Goal: Information Seeking & Learning: Check status

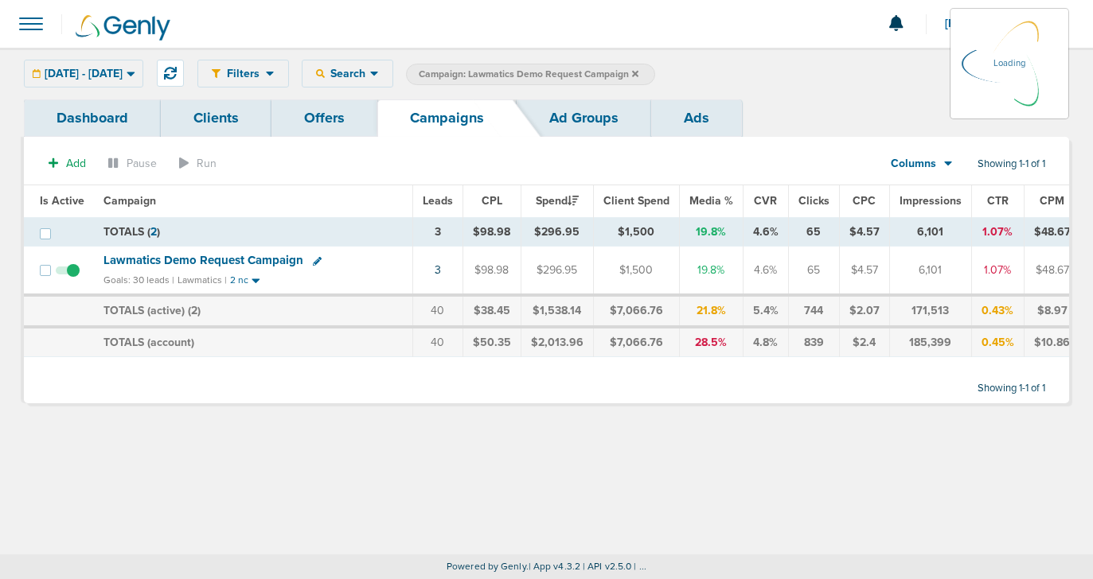
click at [638, 75] on icon at bounding box center [635, 73] width 6 height 6
click at [638, 69] on icon at bounding box center [635, 74] width 6 height 10
click at [638, 71] on icon at bounding box center [635, 74] width 6 height 10
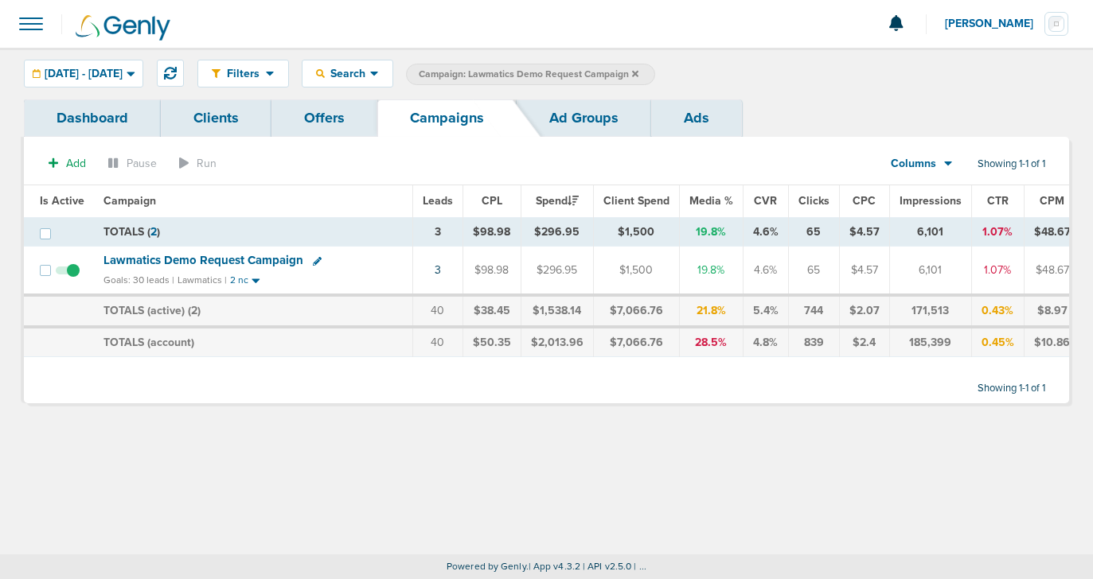
click at [638, 73] on icon at bounding box center [635, 74] width 6 height 10
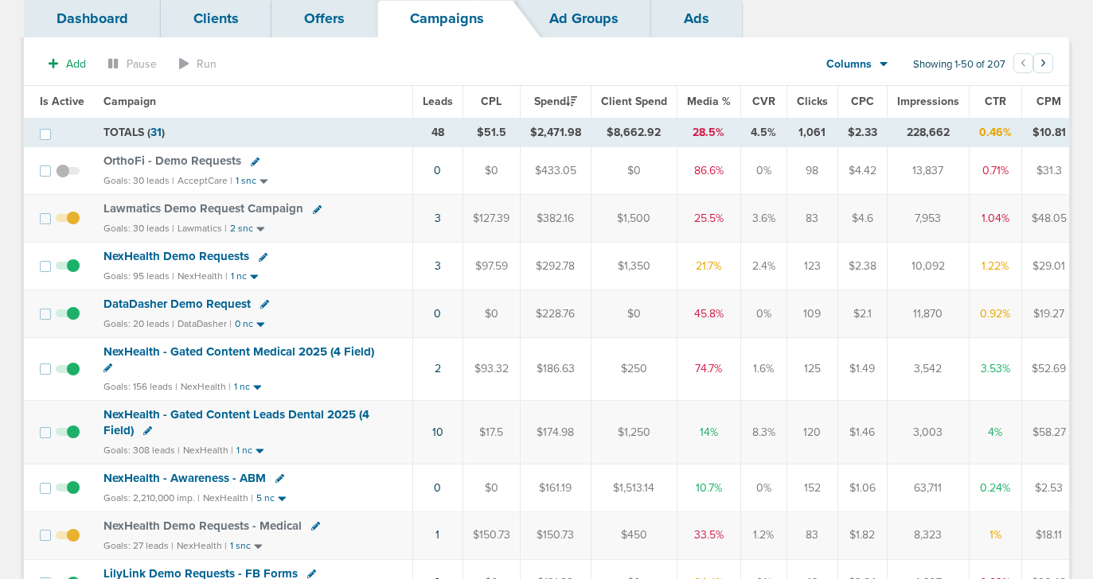
scroll to position [105, 0]
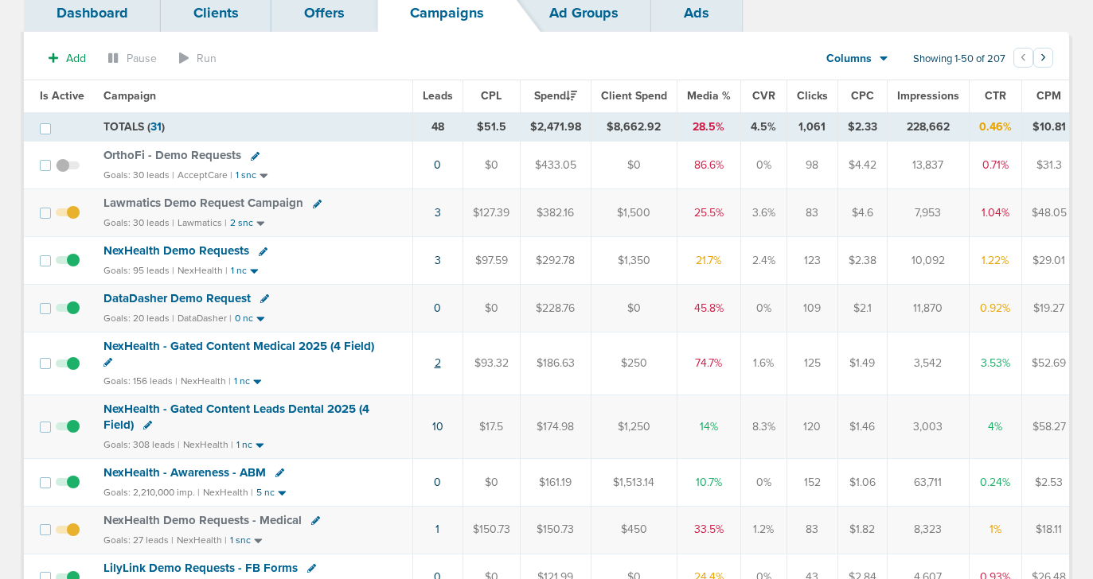
click at [435, 362] on link "2" at bounding box center [438, 364] width 6 height 14
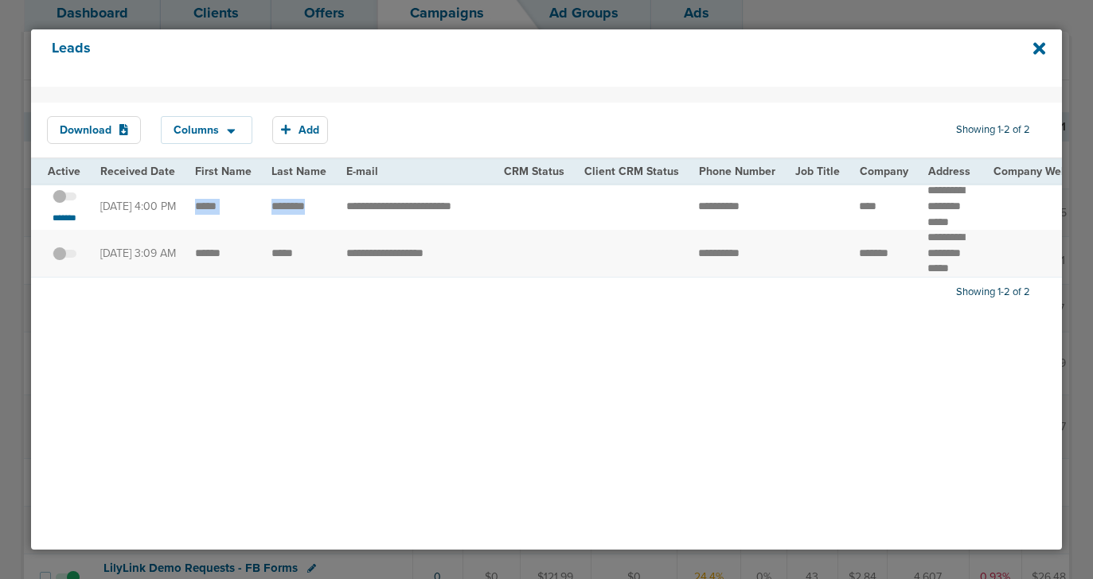
drag, startPoint x: 190, startPoint y: 212, endPoint x: 328, endPoint y: 209, distance: 137.7
copy tr "********"
drag, startPoint x: 913, startPoint y: 194, endPoint x: 961, endPoint y: 217, distance: 53.0
click at [961, 217] on td "********* ******** *****" at bounding box center [950, 206] width 65 height 47
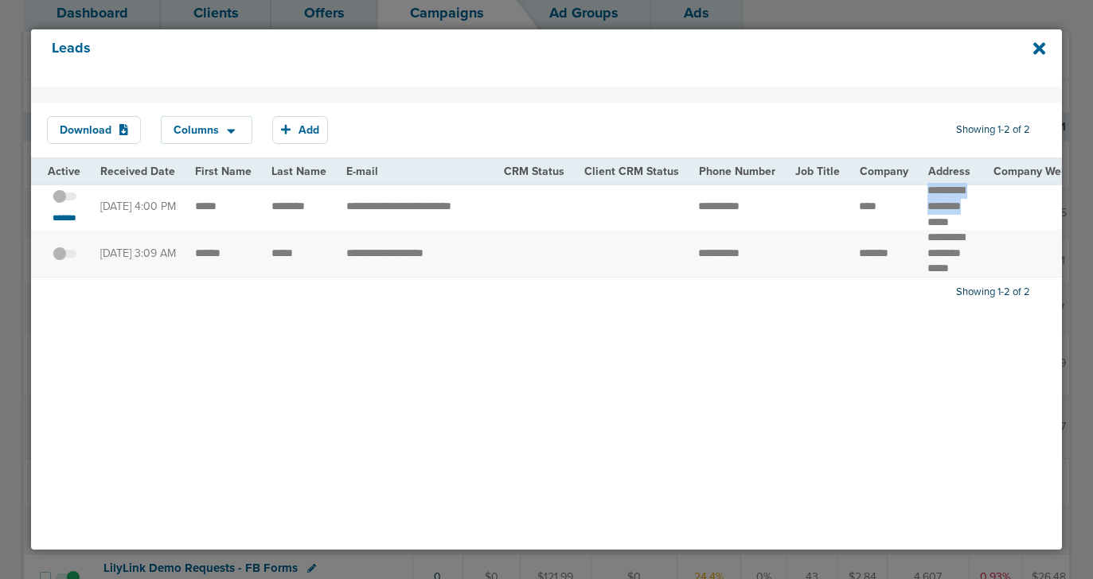
copy td "********* ********"
drag, startPoint x: 840, startPoint y: 215, endPoint x: 879, endPoint y: 216, distance: 39.0
click at [879, 217] on td "****" at bounding box center [883, 206] width 68 height 47
click at [67, 224] on small "*******" at bounding box center [63, 218] width 33 height 13
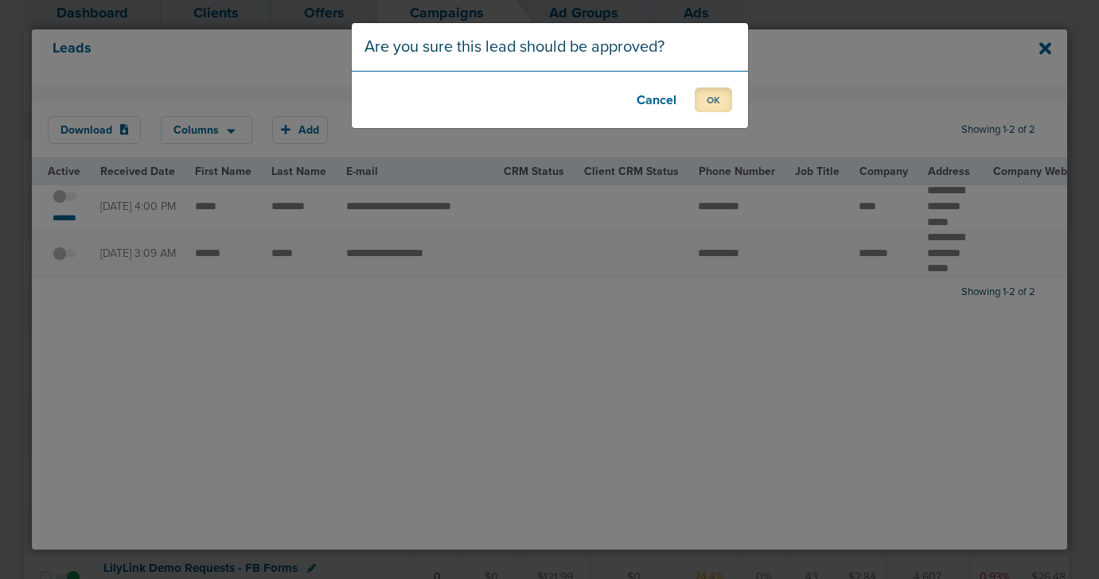
click at [722, 100] on button "OK" at bounding box center [713, 100] width 37 height 25
click at [717, 96] on button "OK" at bounding box center [713, 100] width 37 height 25
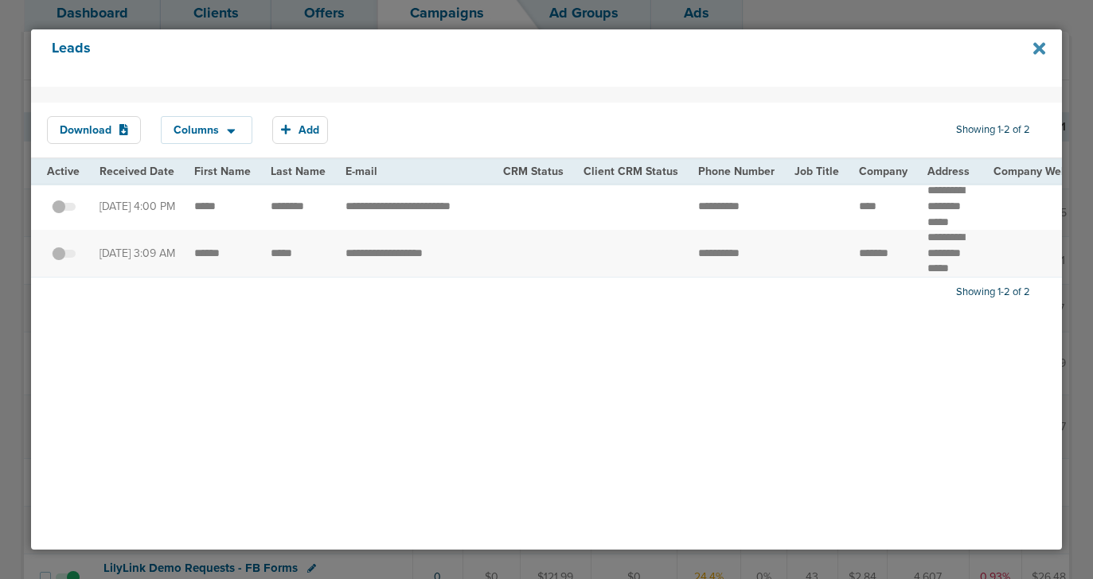
click at [1039, 49] on icon at bounding box center [1039, 48] width 12 height 12
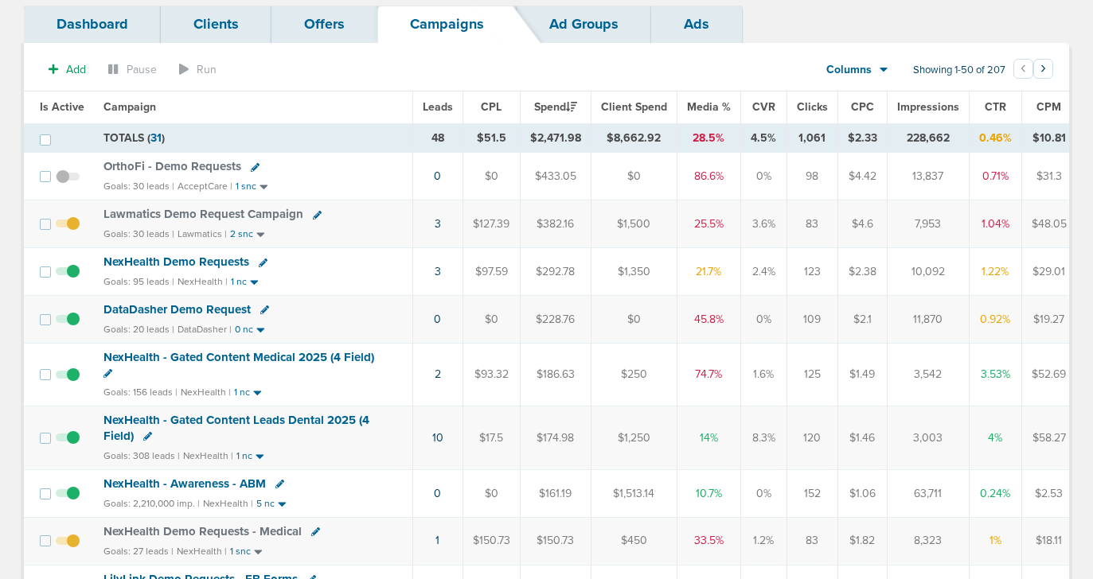
scroll to position [96, 0]
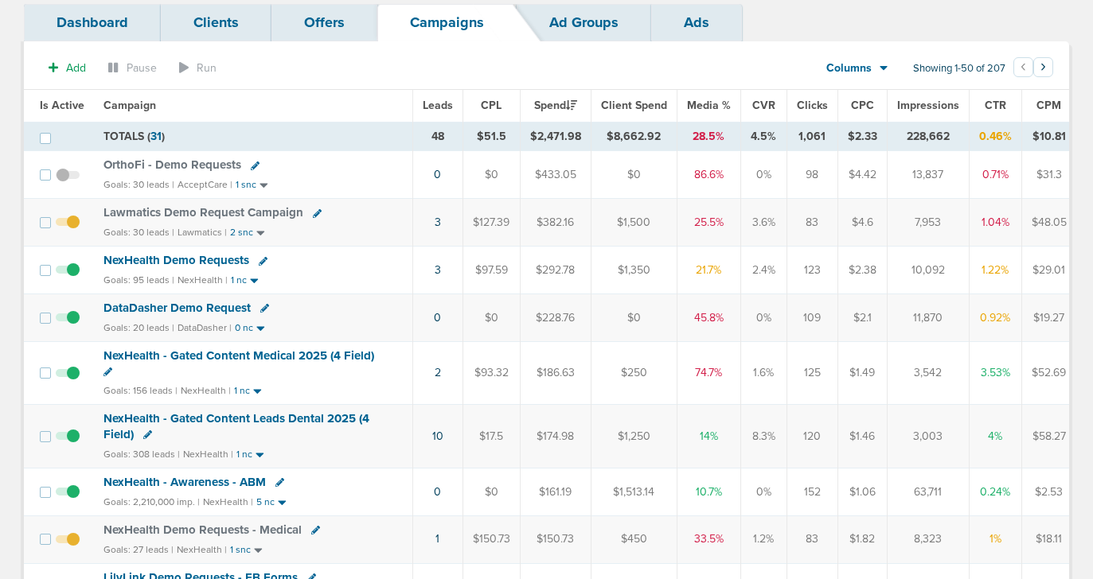
click at [233, 357] on span "NexHealth - Gated Content Medical 2025 (4 Field)" at bounding box center [238, 356] width 271 height 14
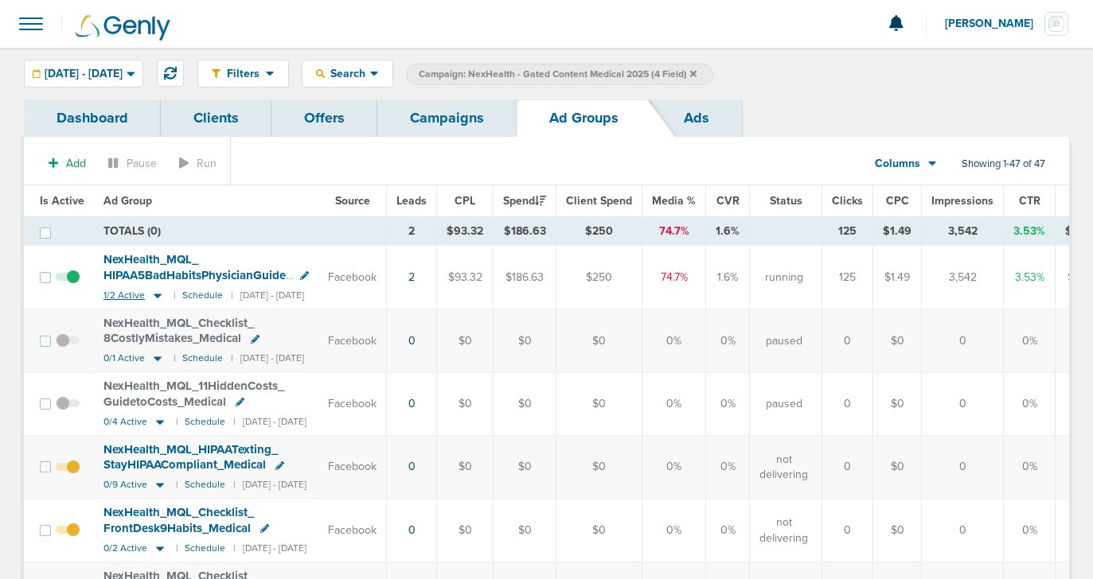
click at [150, 297] on icon at bounding box center [158, 296] width 16 height 14
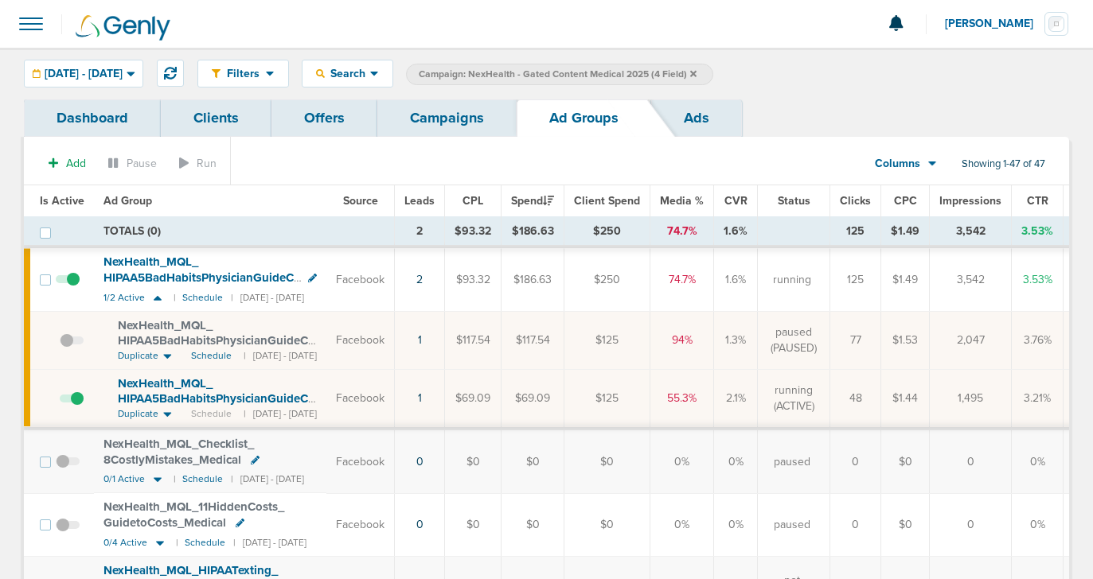
click at [433, 125] on link "Campaigns" at bounding box center [446, 117] width 139 height 37
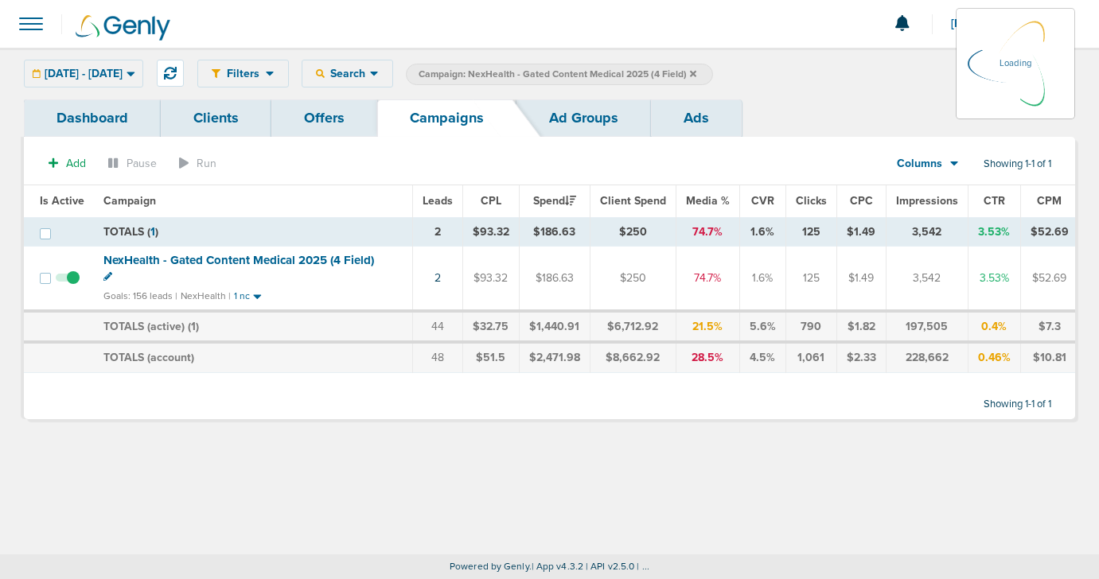
click at [696, 73] on icon at bounding box center [693, 74] width 6 height 10
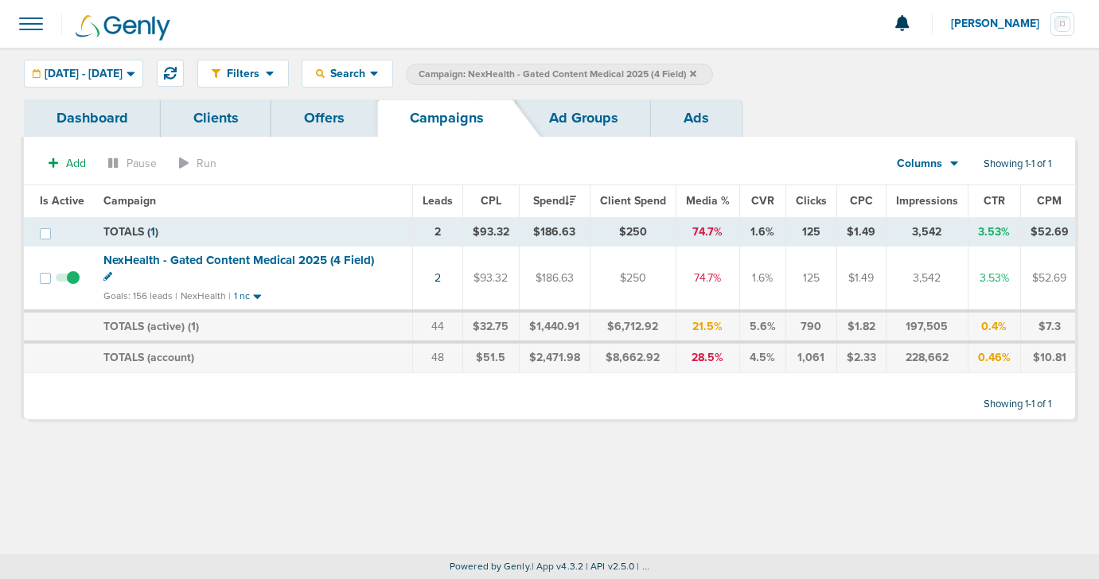
click at [696, 69] on icon at bounding box center [693, 74] width 6 height 10
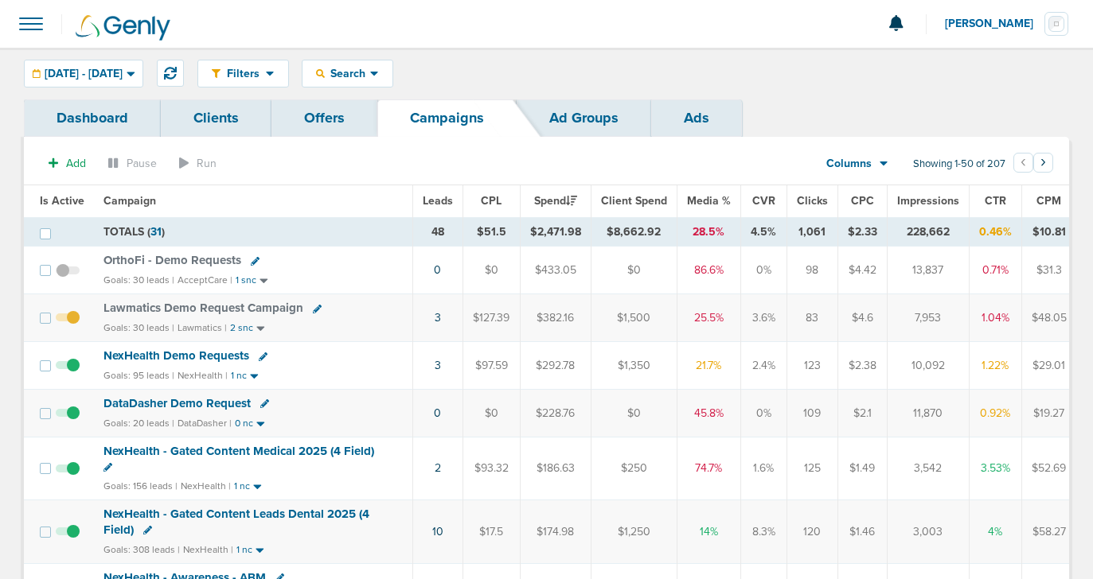
click at [199, 410] on span "DataDasher Demo Request" at bounding box center [176, 403] width 147 height 14
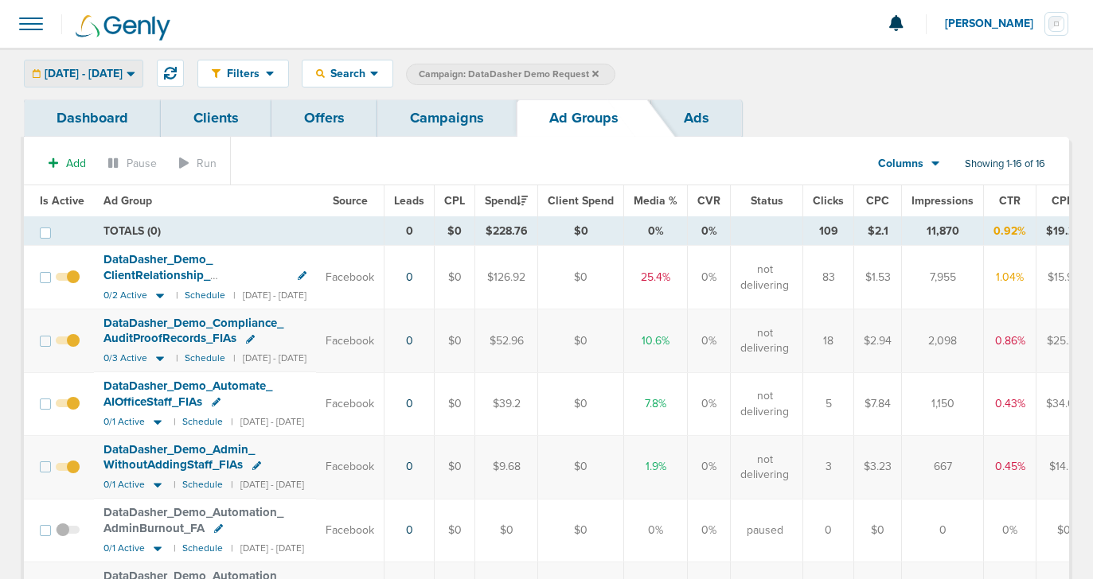
click at [123, 74] on span "10.14.2025 - 10.14.2025" at bounding box center [84, 73] width 78 height 11
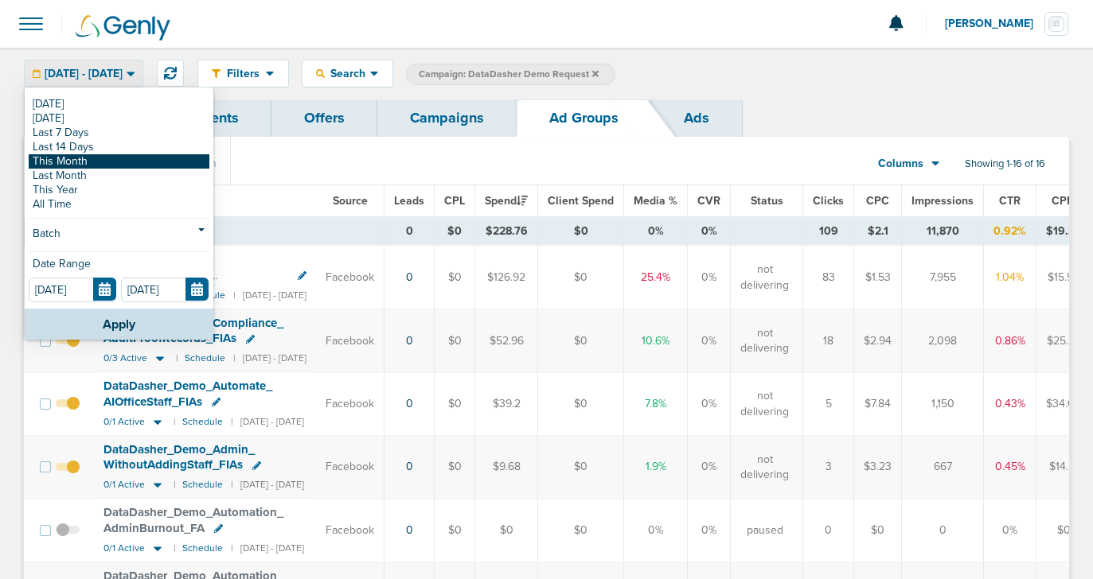
click at [111, 166] on link "This Month" at bounding box center [119, 161] width 181 height 14
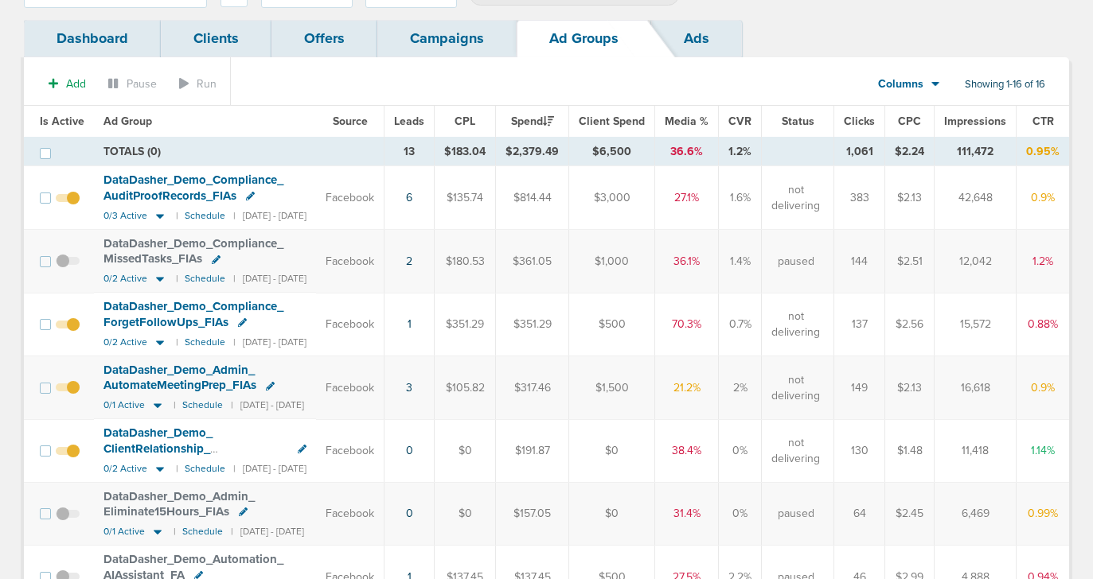
scroll to position [82, 0]
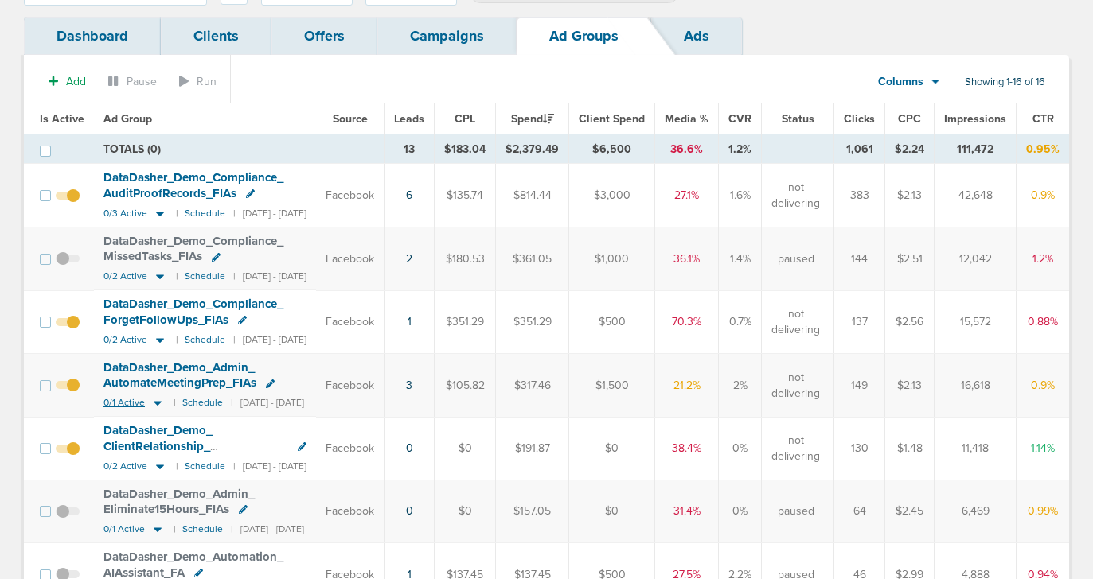
click at [161, 404] on icon at bounding box center [158, 403] width 16 height 14
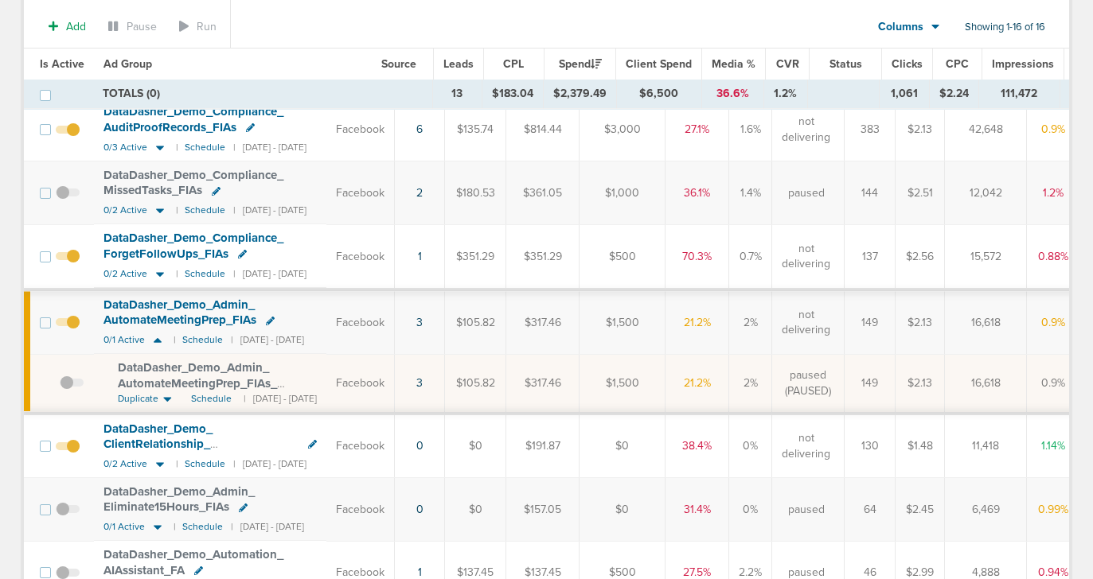
scroll to position [155, 0]
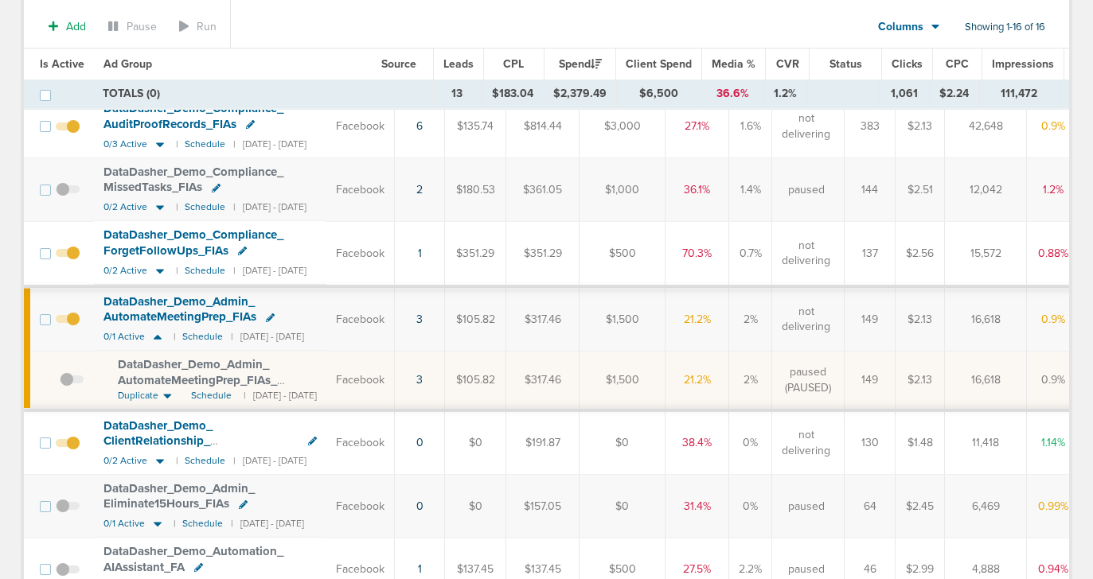
click at [71, 388] on span at bounding box center [72, 388] width 24 height 0
click at [60, 384] on input "checkbox" at bounding box center [60, 384] width 0 height 0
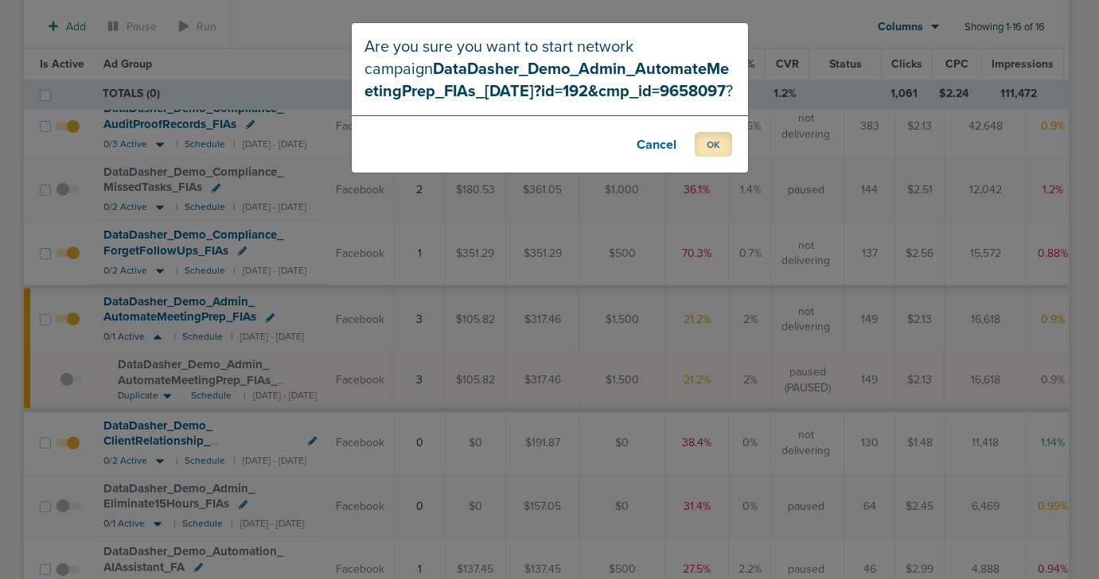
click at [714, 149] on button "OK" at bounding box center [713, 144] width 37 height 25
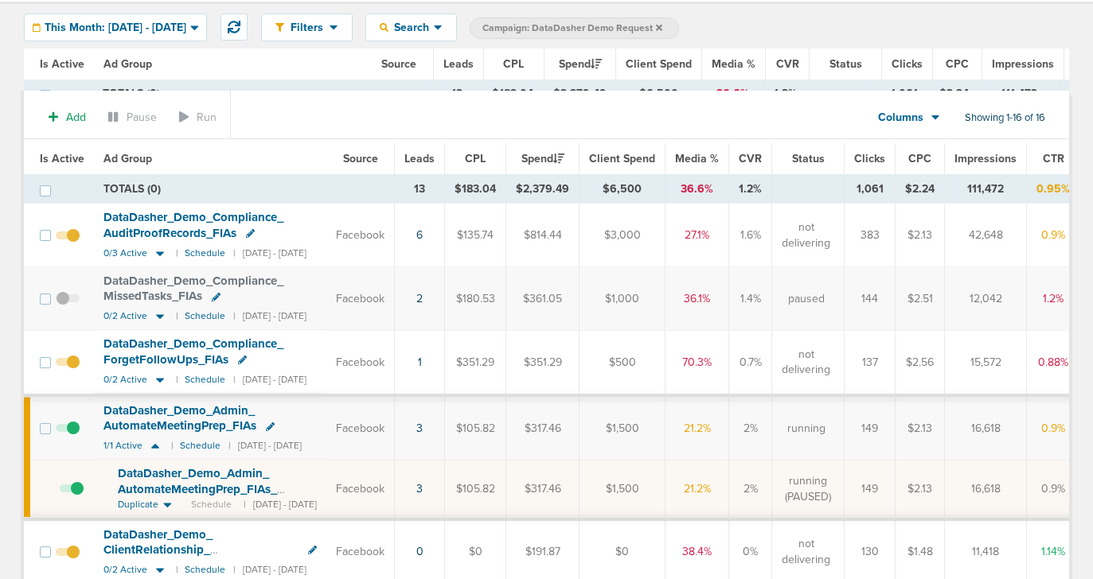
scroll to position [0, 0]
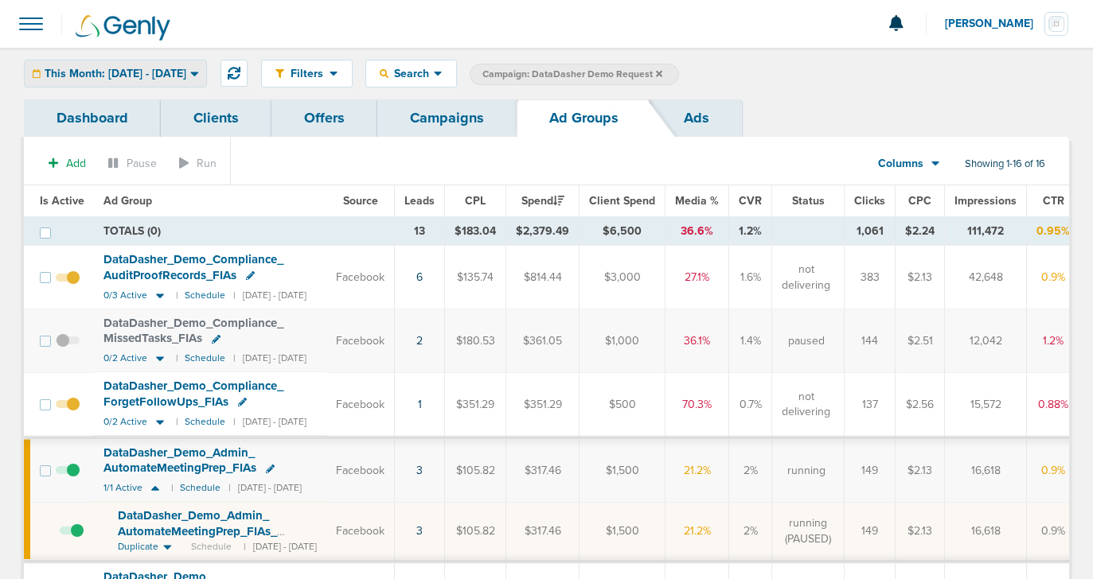
click at [144, 84] on div "This Month: [DATE] - [DATE]" at bounding box center [115, 73] width 181 height 26
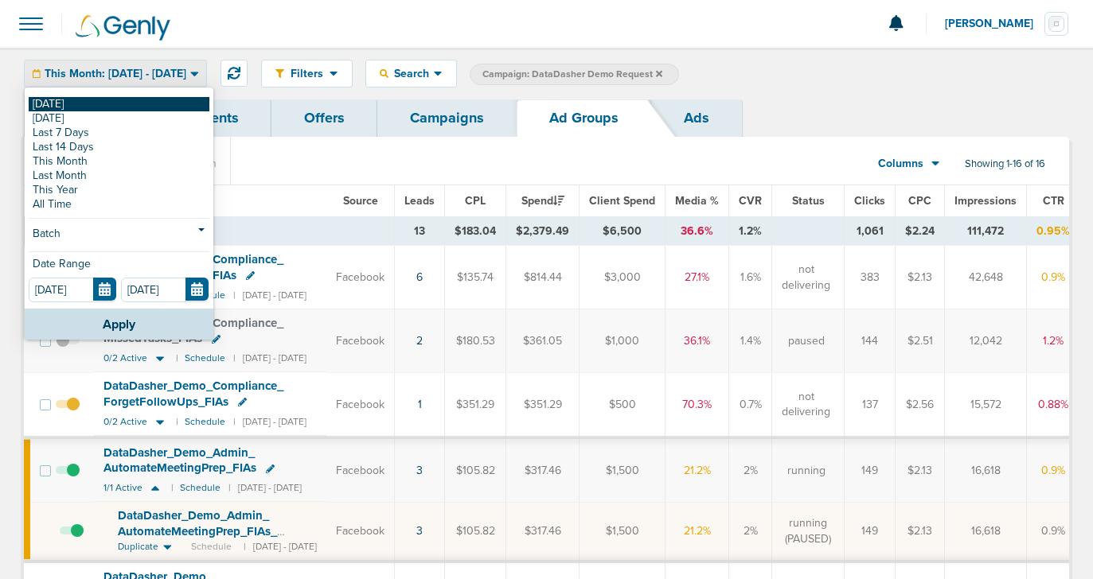
click at [144, 106] on link "[DATE]" at bounding box center [119, 104] width 181 height 14
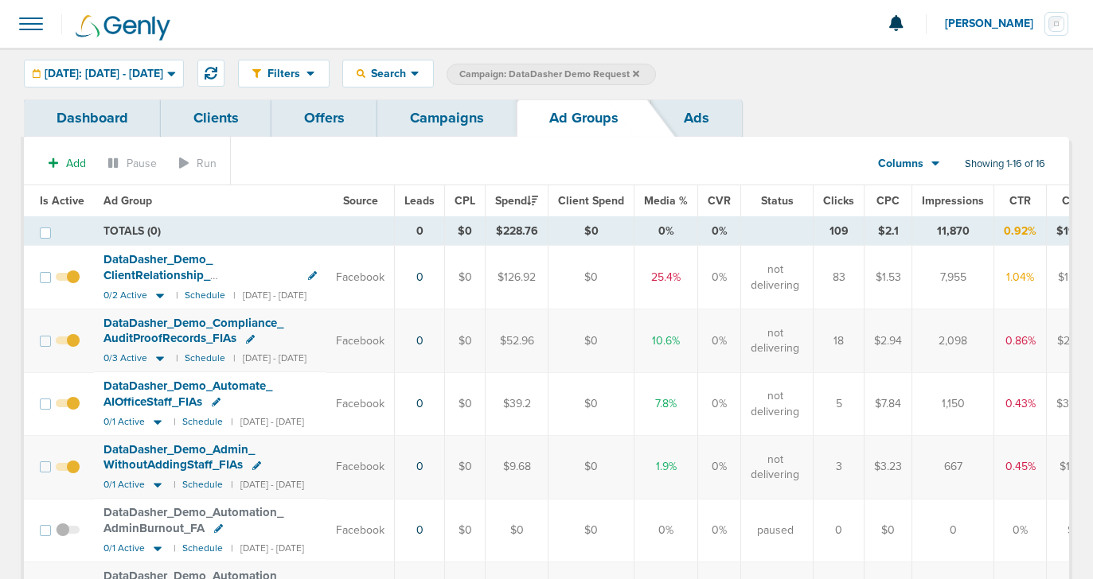
click at [461, 124] on link "Campaigns" at bounding box center [446, 117] width 139 height 37
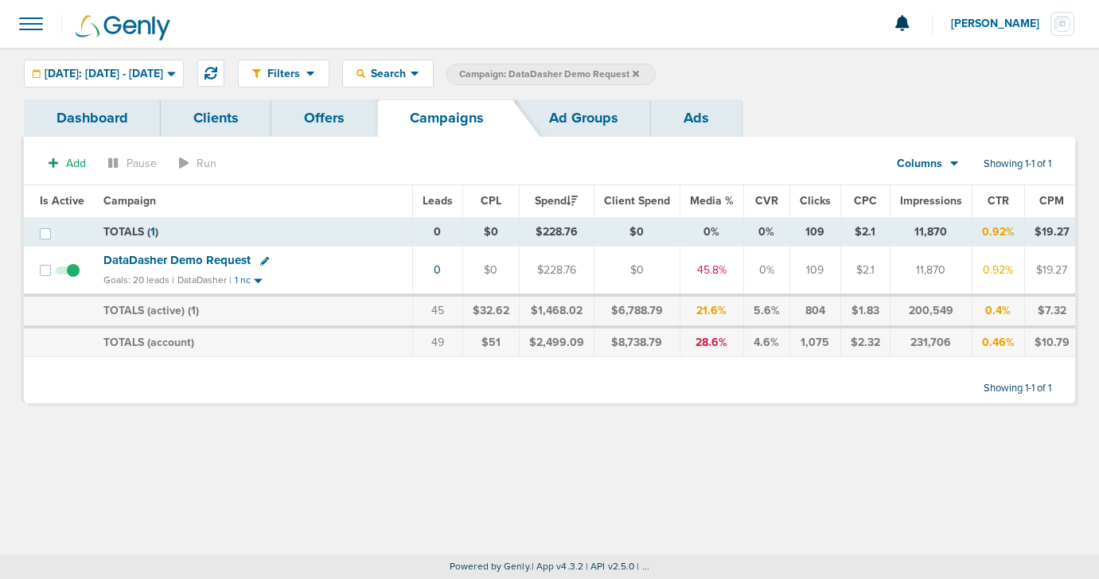
click at [263, 259] on icon at bounding box center [264, 261] width 9 height 9
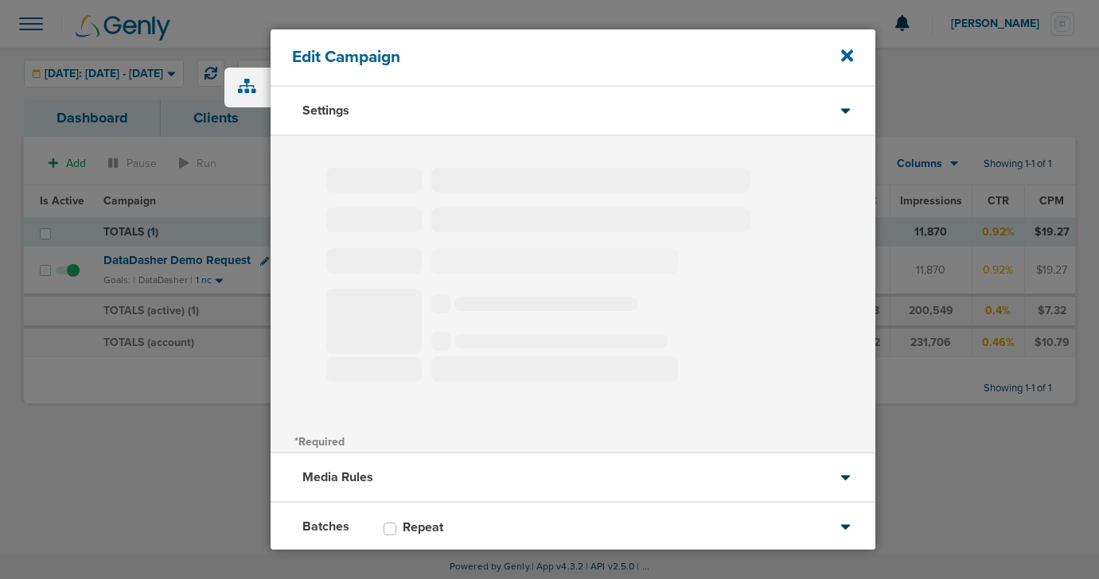
type input "DataDasher Demo Request"
select select "Leads"
radio input "true"
select select "readOnly"
select select "1"
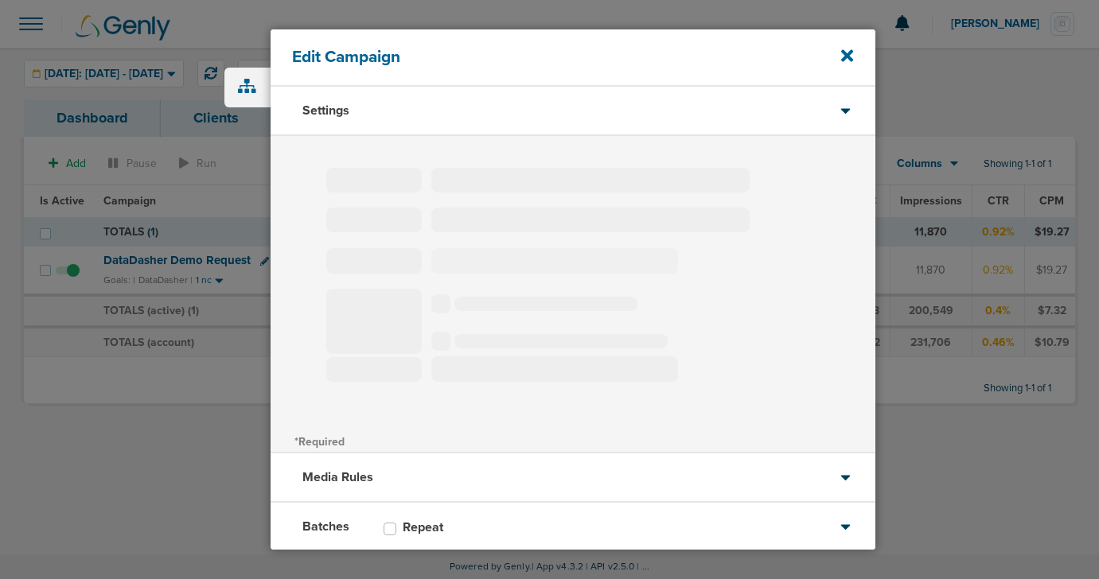
select select "1"
select select "2"
select select "3"
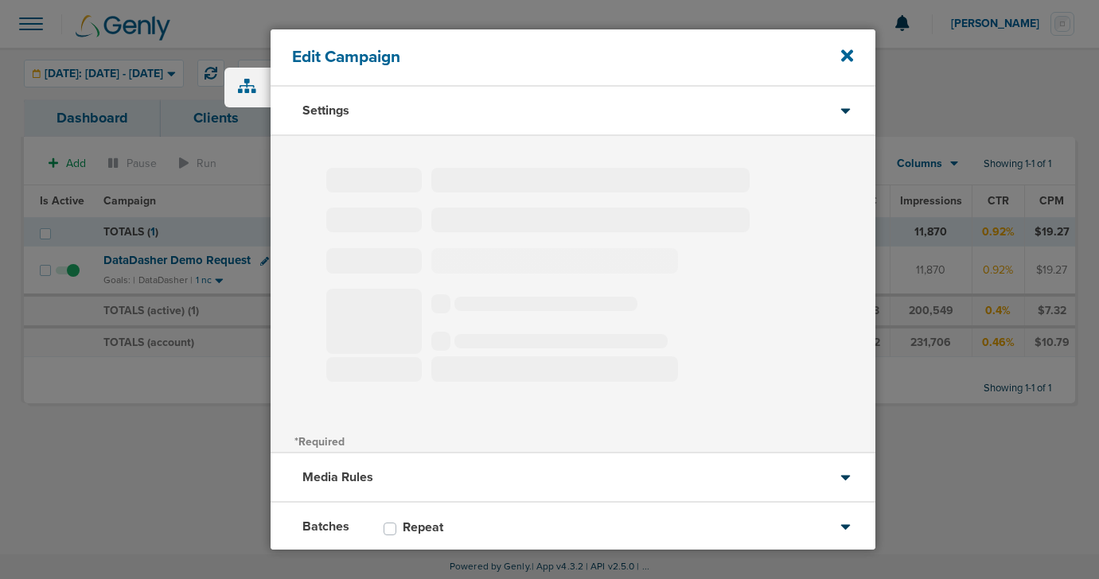
select select "4"
select select "6"
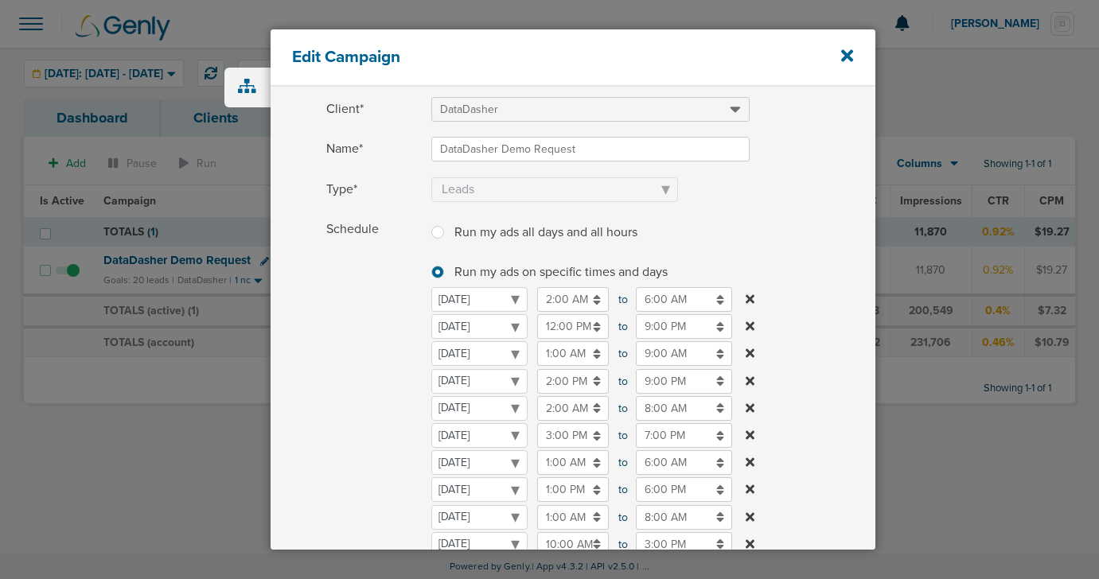
scroll to position [94, 0]
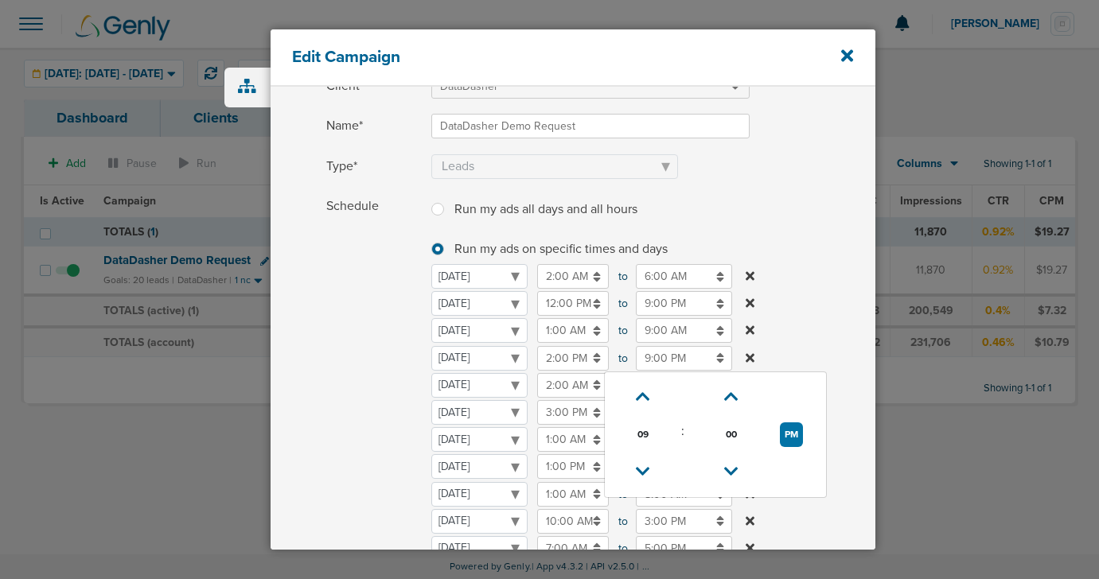
click at [662, 353] on input "9:00 PM" at bounding box center [684, 358] width 96 height 25
click at [641, 392] on icon at bounding box center [643, 397] width 14 height 10
type input "11:00 PM"
click at [349, 412] on span "Schedule" at bounding box center [374, 401] width 96 height 415
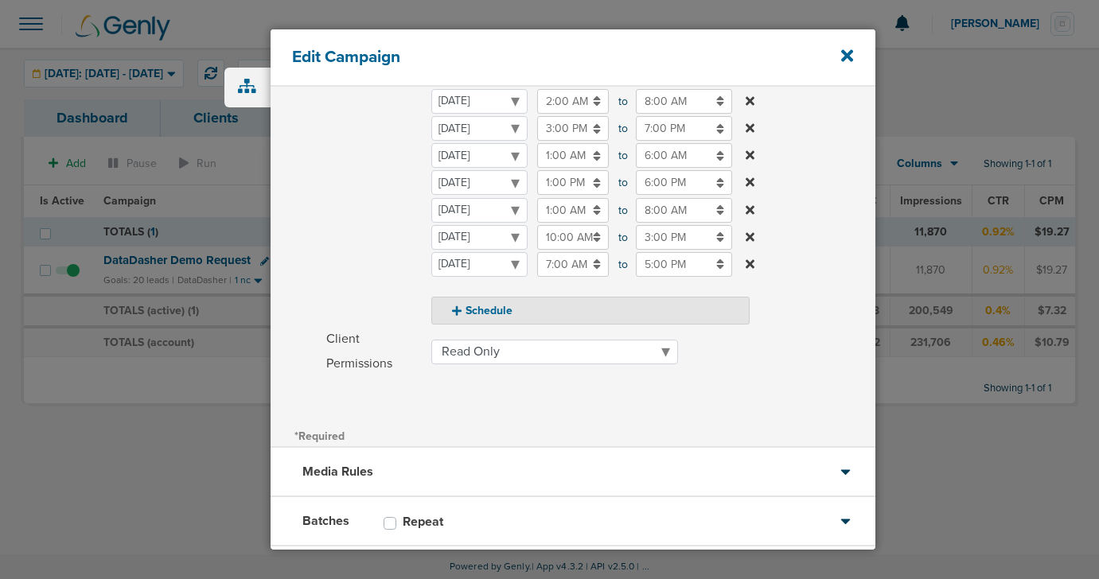
scroll to position [466, 0]
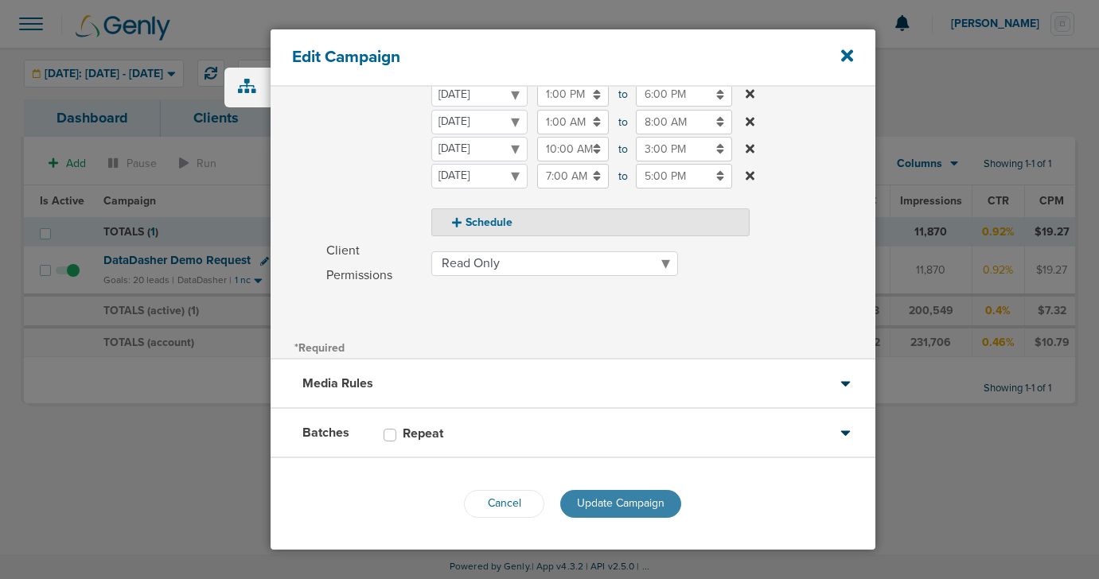
click at [587, 515] on button "Update Campaign" at bounding box center [620, 504] width 121 height 28
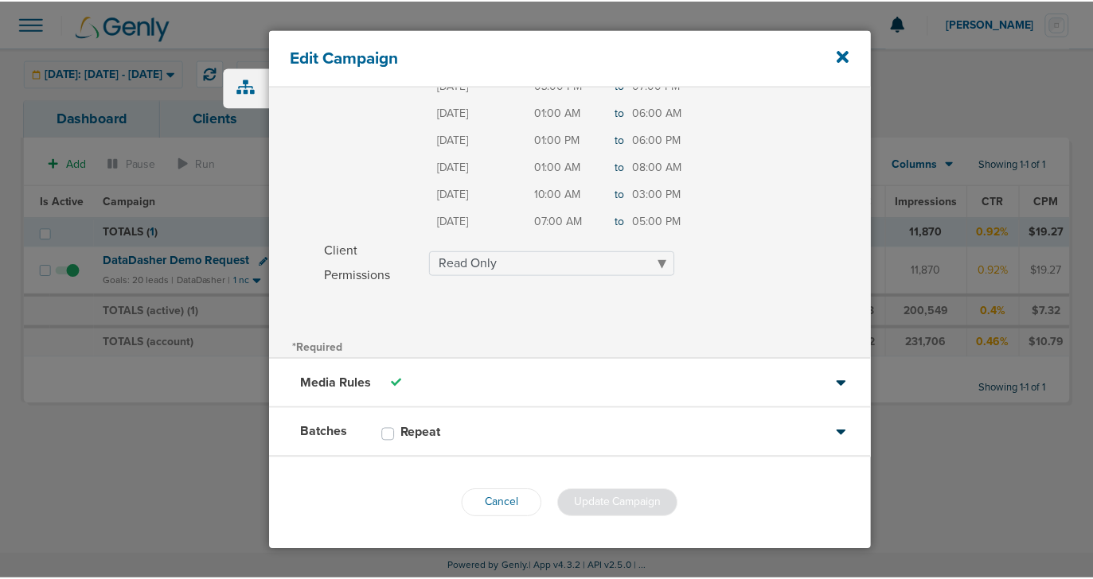
scroll to position [415, 0]
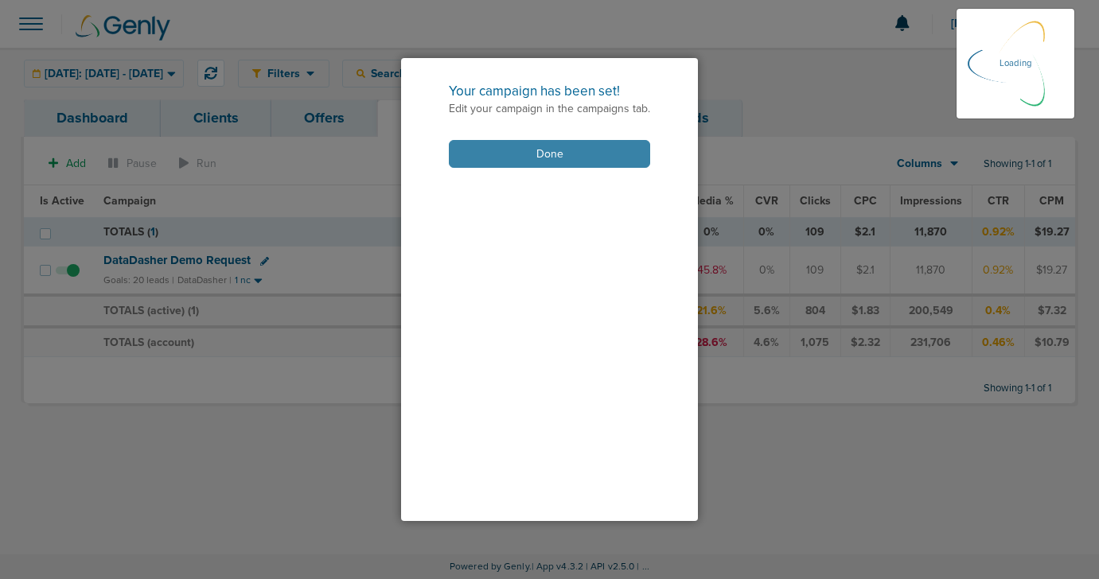
click at [552, 142] on button "Done" at bounding box center [549, 154] width 201 height 28
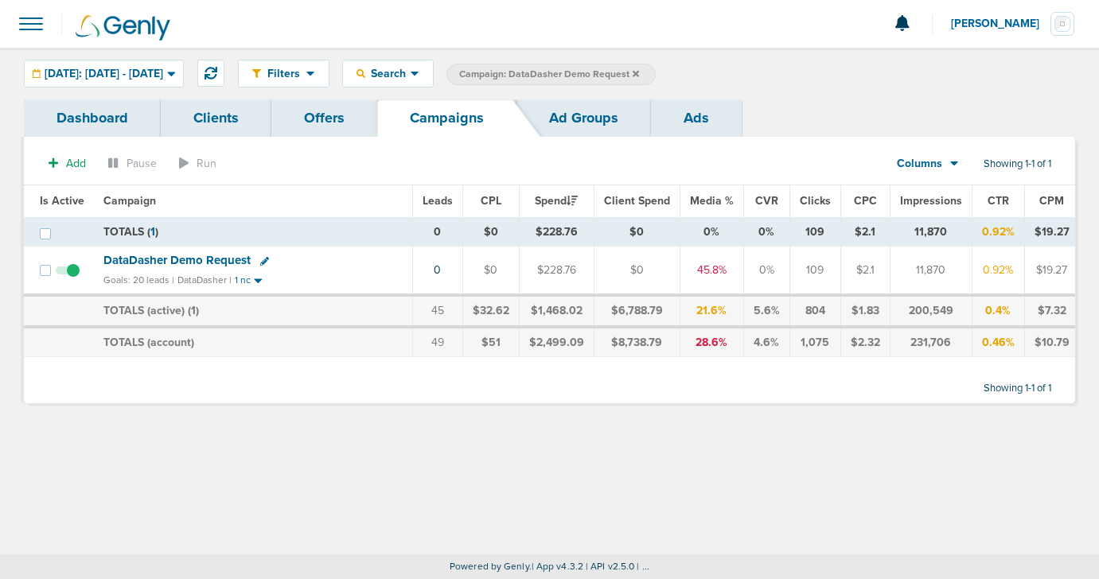
click at [639, 70] on icon at bounding box center [636, 74] width 6 height 10
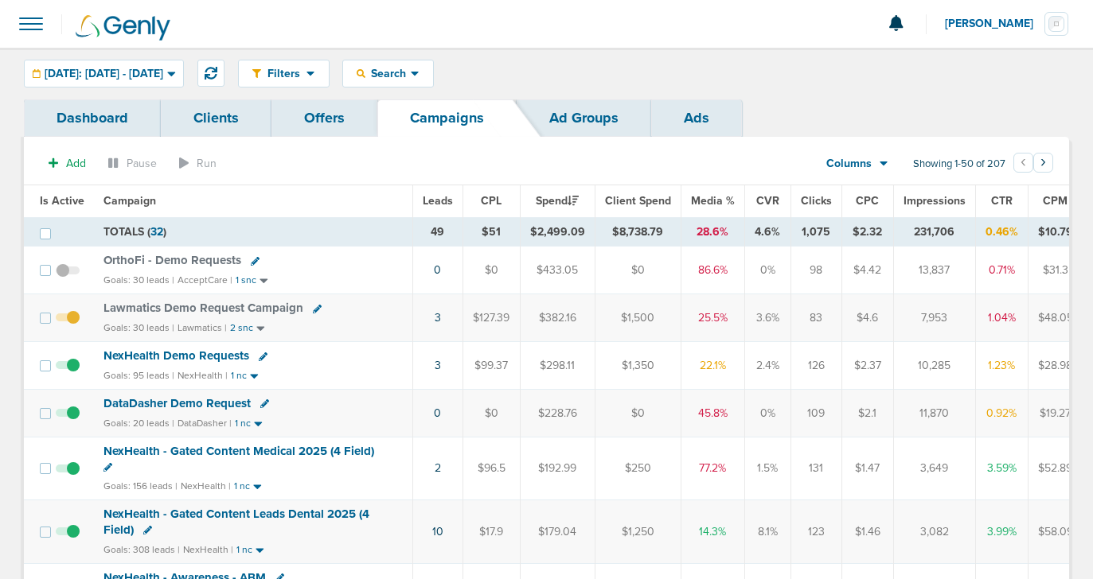
click at [251, 306] on span "Lawmatics Demo Request Campaign" at bounding box center [203, 308] width 200 height 14
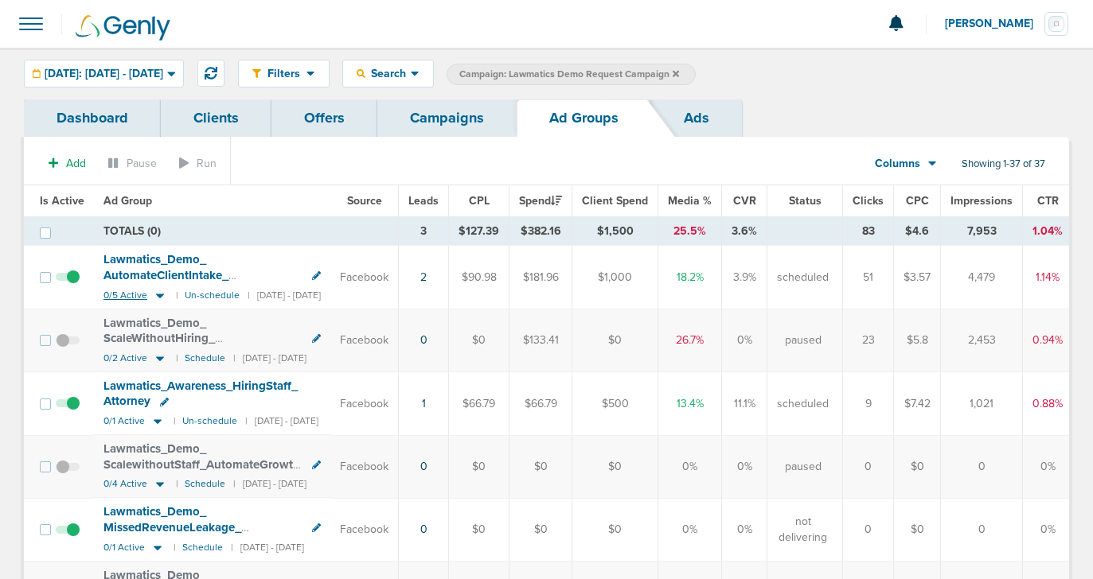
click at [152, 291] on icon at bounding box center [160, 296] width 16 height 14
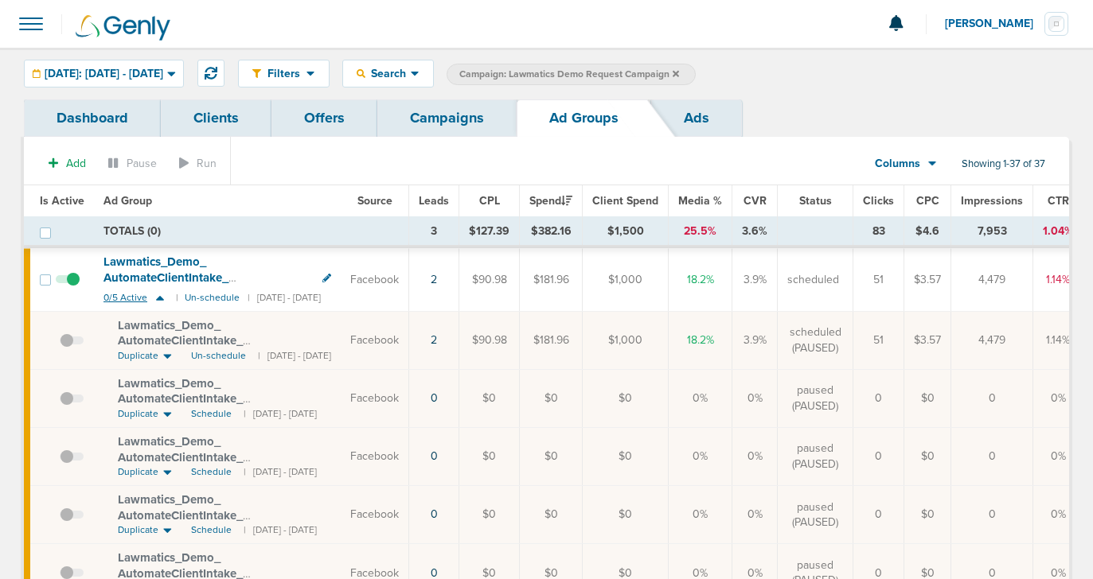
click at [152, 291] on icon at bounding box center [160, 298] width 16 height 14
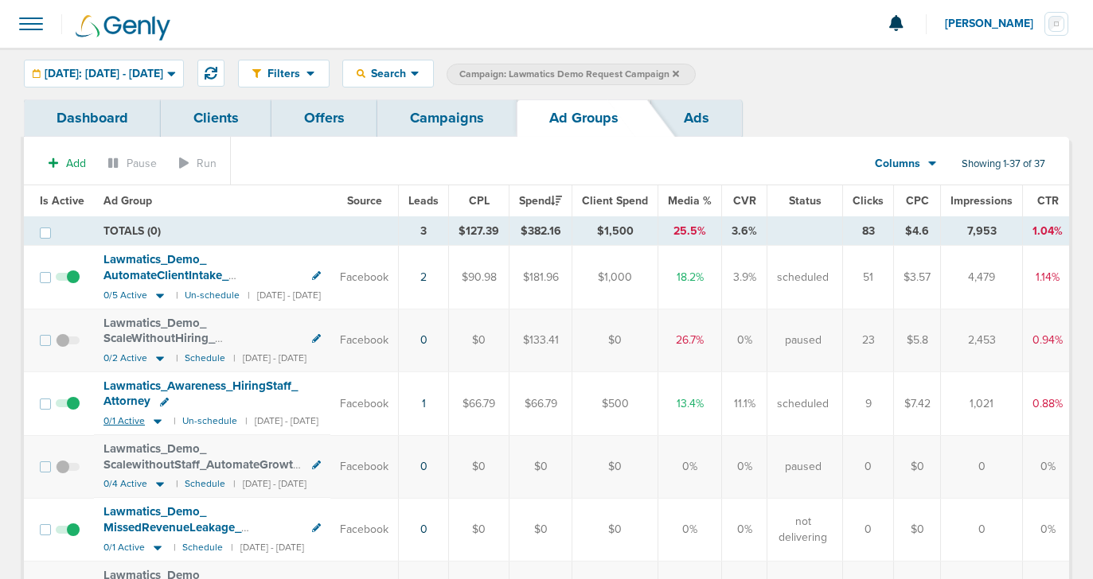
click at [157, 423] on icon at bounding box center [158, 422] width 16 height 14
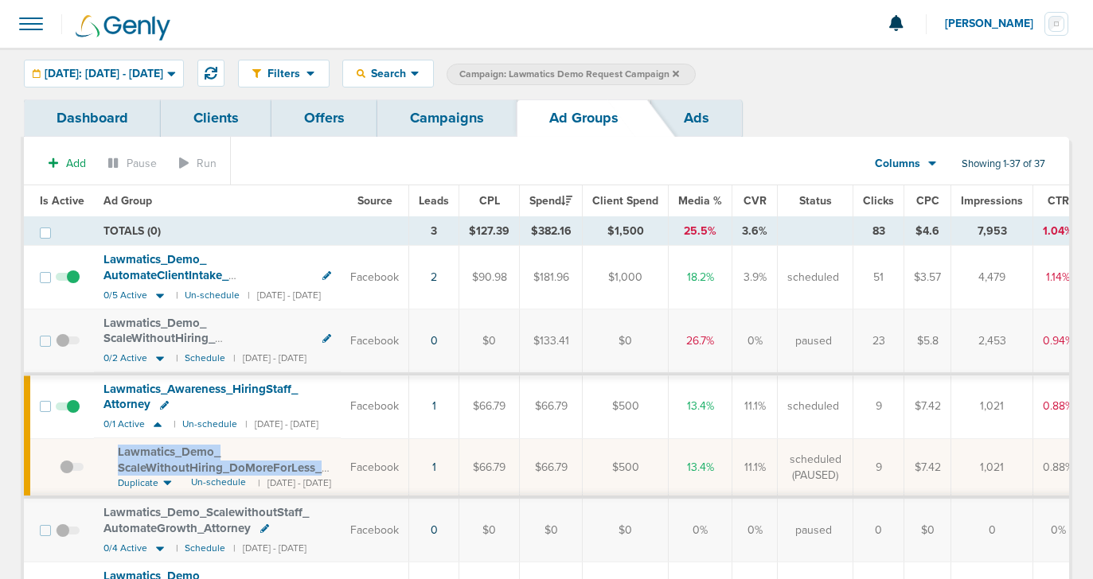
drag, startPoint x: 107, startPoint y: 444, endPoint x: 333, endPoint y: 464, distance: 226.9
click at [334, 465] on td "Lawmatics_ Demo_ ScaleWithoutHiring_ DoMoreForLess_ Attorney_ 10.13.25?id=189&c…" at bounding box center [217, 468] width 247 height 59
copy span "Lawmatics_ Demo_ ScaleWithoutHiring_ DoMoreForLess_ Attorney_ 10.13.25?"
click at [201, 452] on span "Lawmatics_ Demo_ ScaleWithoutHiring_ DoMoreForLess_ Attorney_ 10.13.25?id=189&c…" at bounding box center [220, 475] width 204 height 61
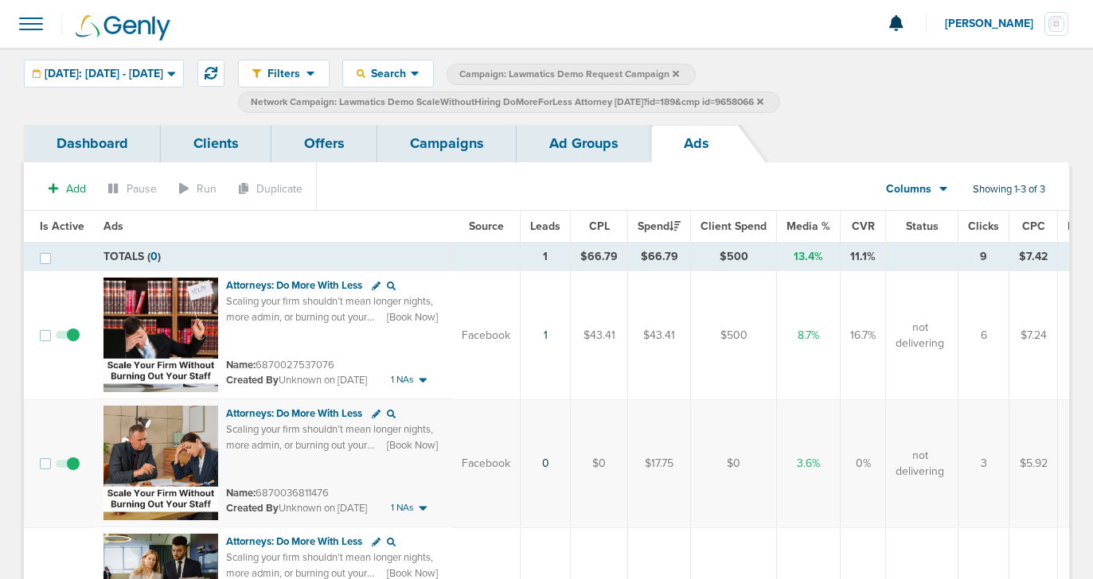
click at [556, 155] on link "Ad Groups" at bounding box center [584, 143] width 135 height 37
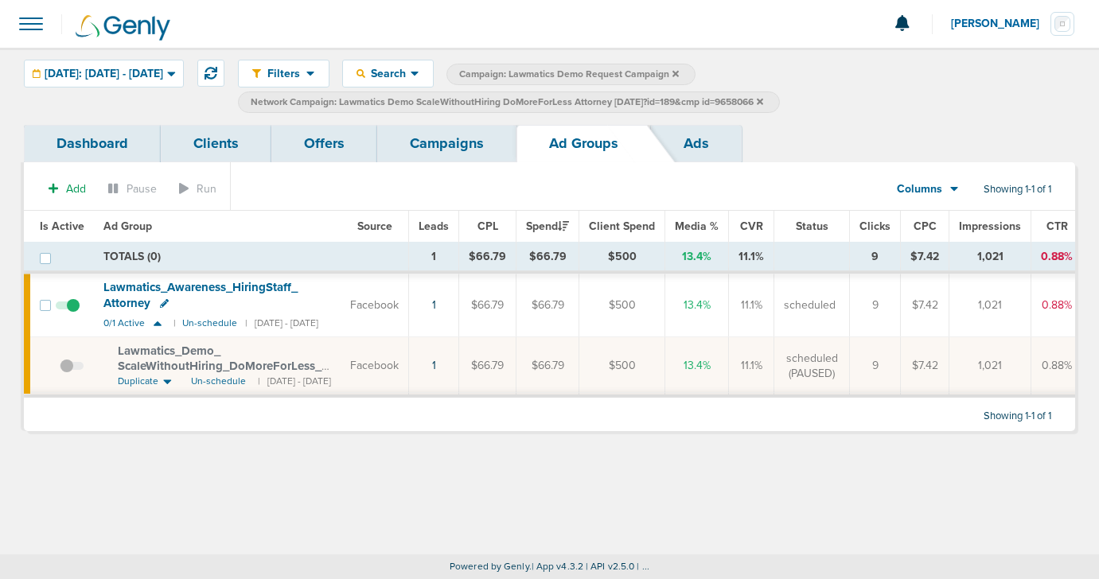
click at [424, 146] on link "Campaigns" at bounding box center [446, 143] width 139 height 37
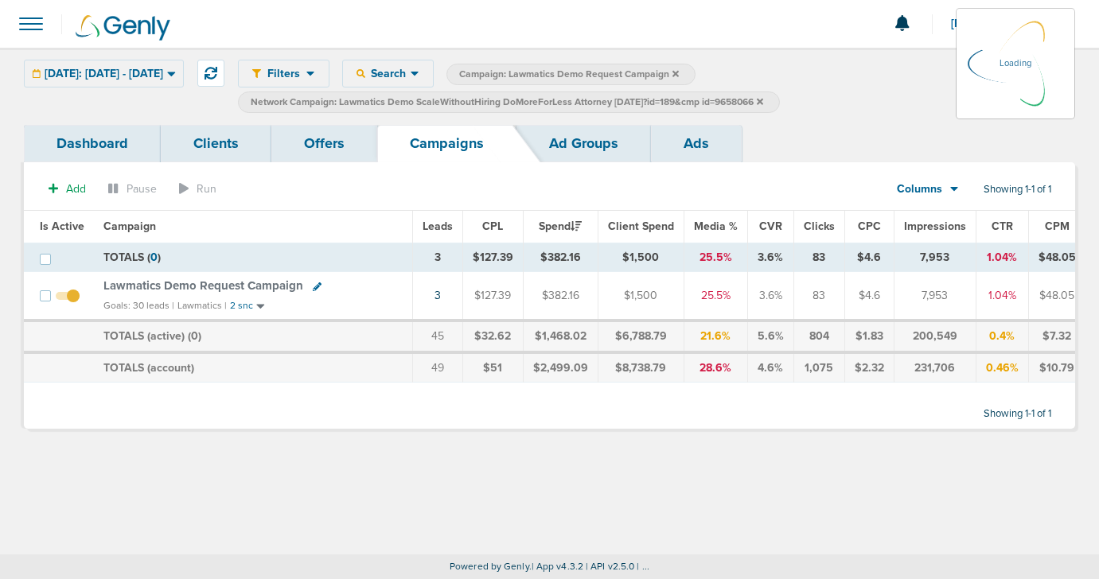
click at [763, 99] on icon at bounding box center [760, 101] width 6 height 6
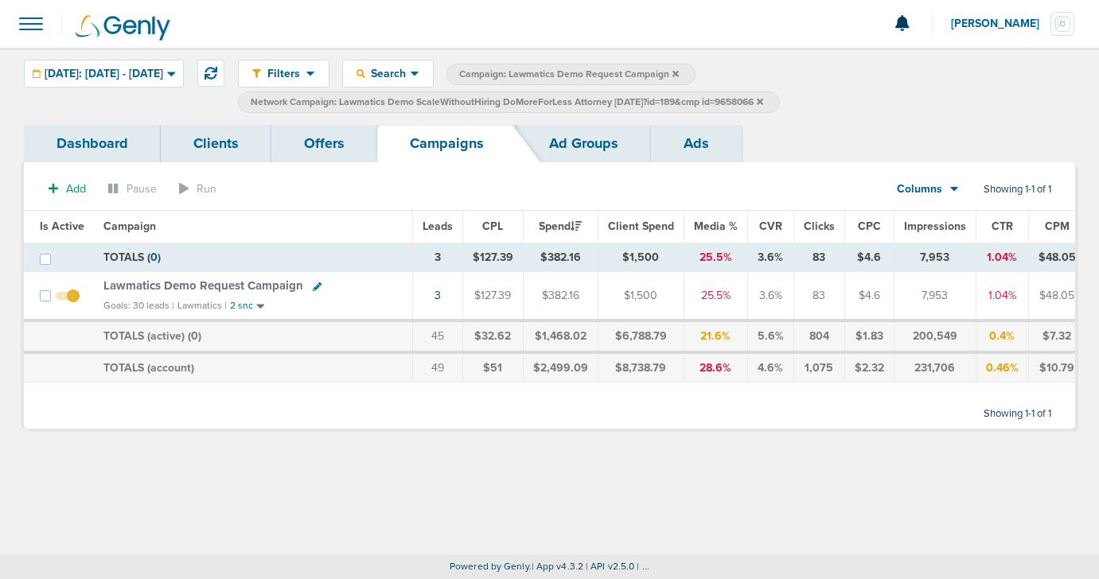
click at [763, 102] on icon at bounding box center [760, 101] width 6 height 6
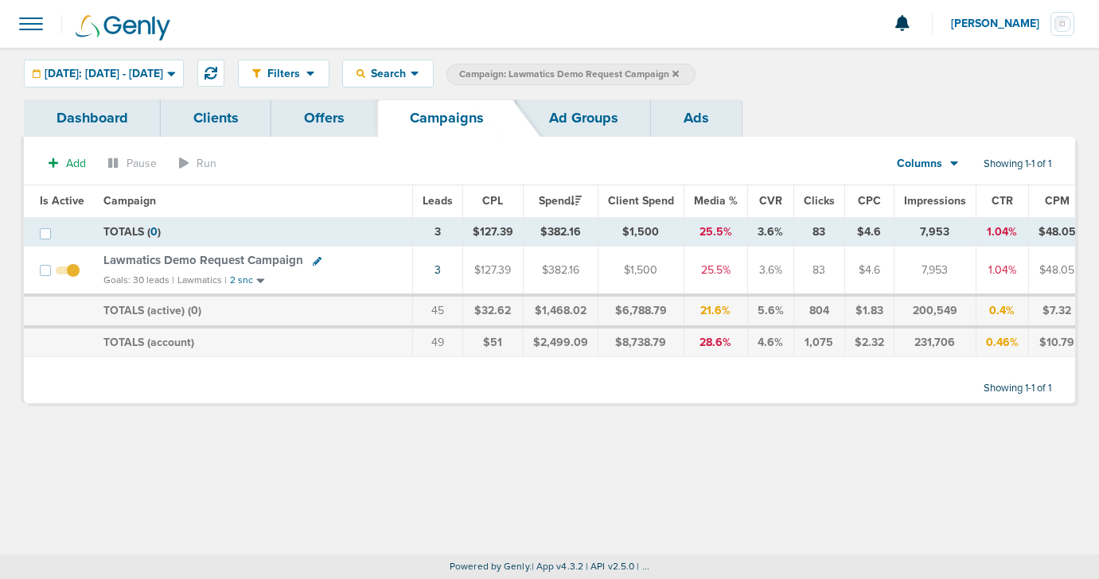
click at [679, 73] on icon at bounding box center [676, 73] width 6 height 6
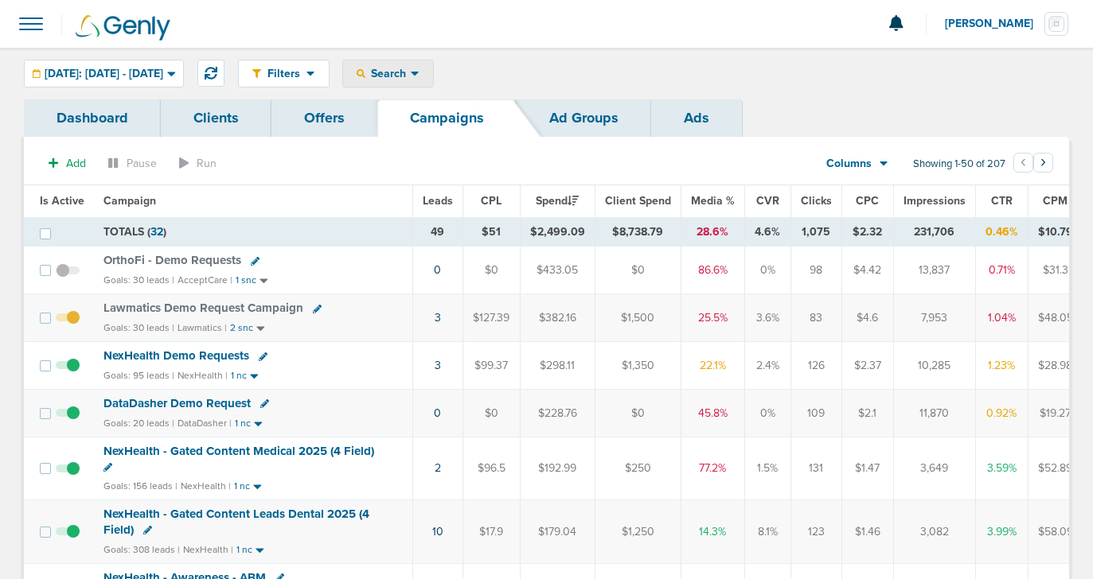
click at [404, 74] on span "Search" at bounding box center [387, 74] width 45 height 14
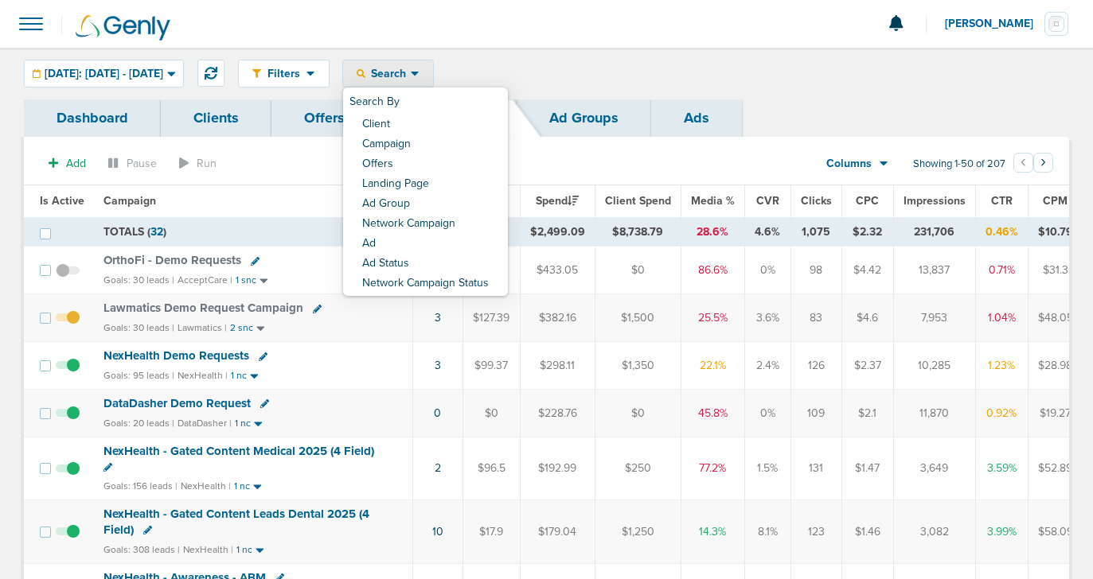
click at [407, 113] on h6 "Search By" at bounding box center [425, 102] width 165 height 26
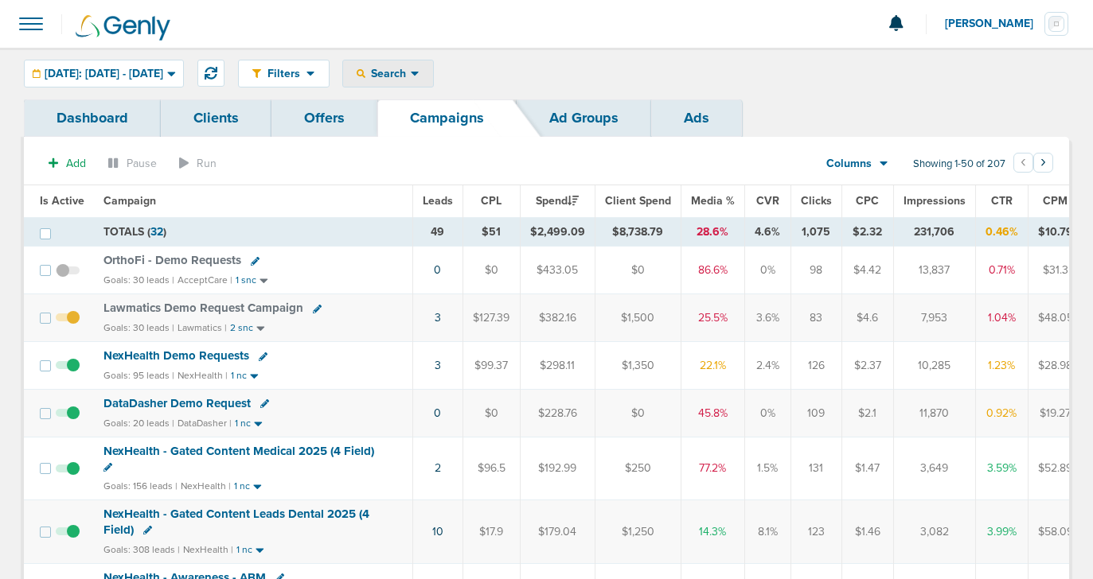
click at [408, 68] on span "Search" at bounding box center [387, 74] width 45 height 14
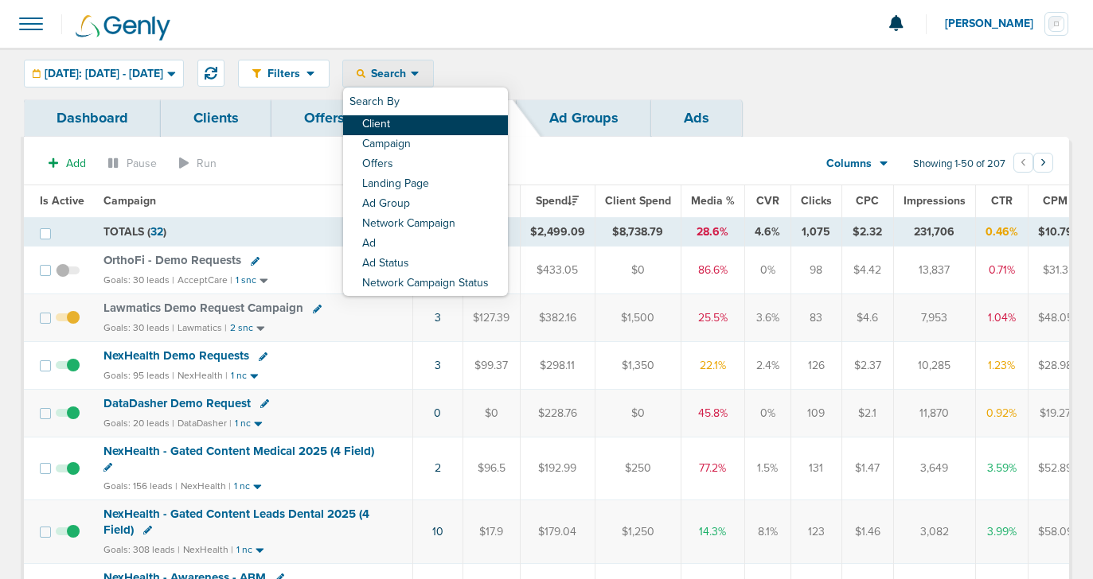
click at [408, 116] on link "Client" at bounding box center [425, 125] width 165 height 20
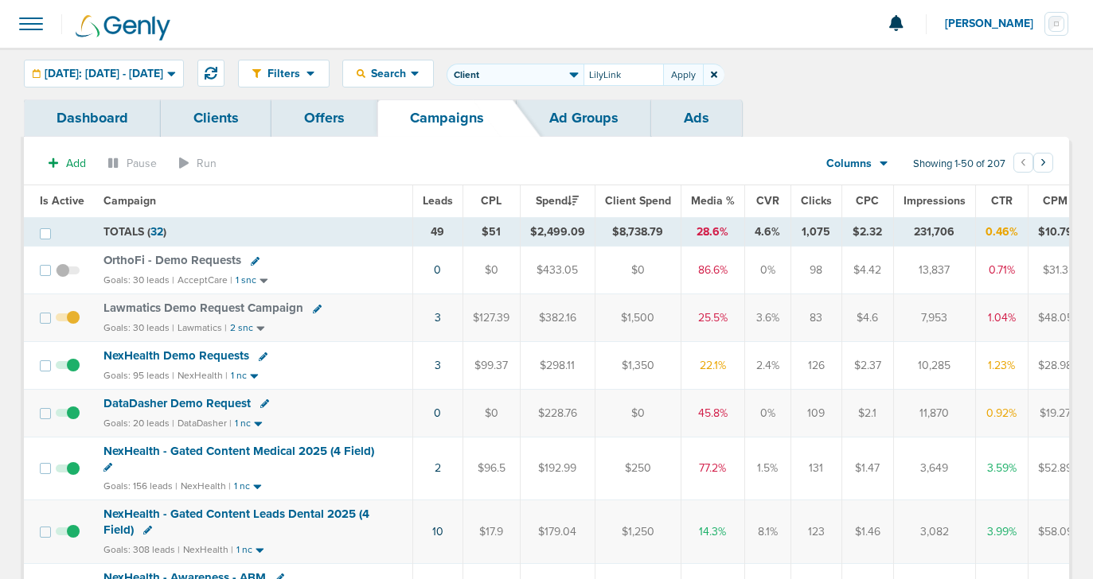
type input "LilyLink"
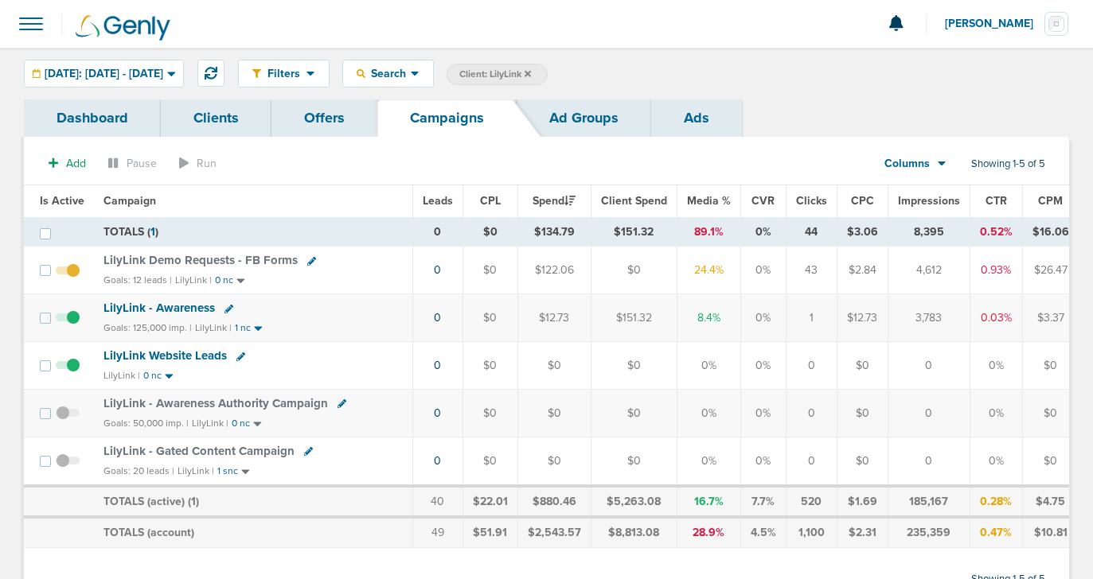
click at [203, 255] on span "LilyLink Demo Requests - FB Forms" at bounding box center [200, 260] width 194 height 14
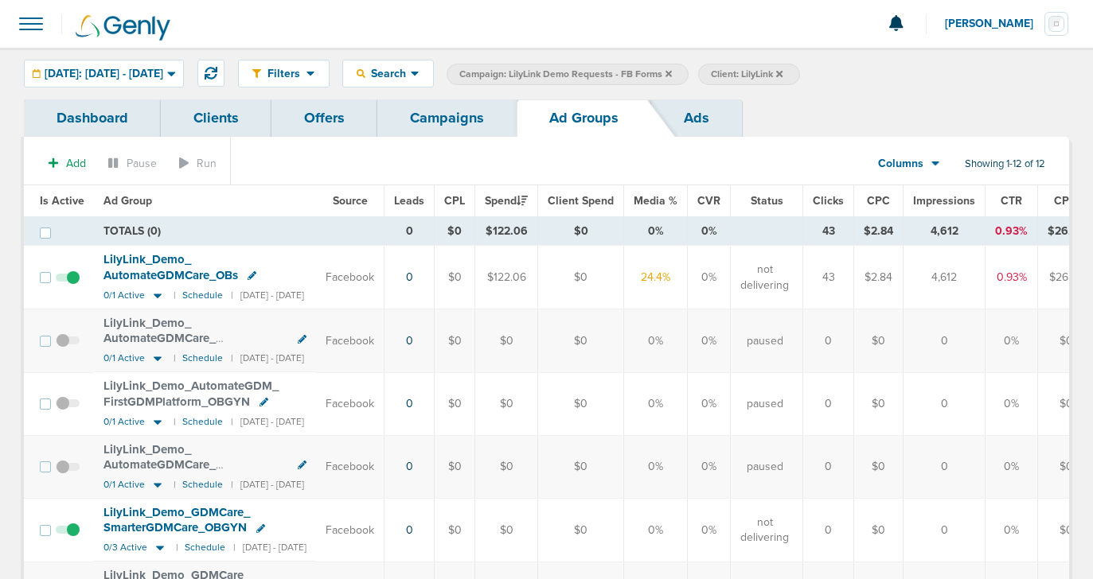
click at [711, 113] on link "Ads" at bounding box center [696, 117] width 91 height 37
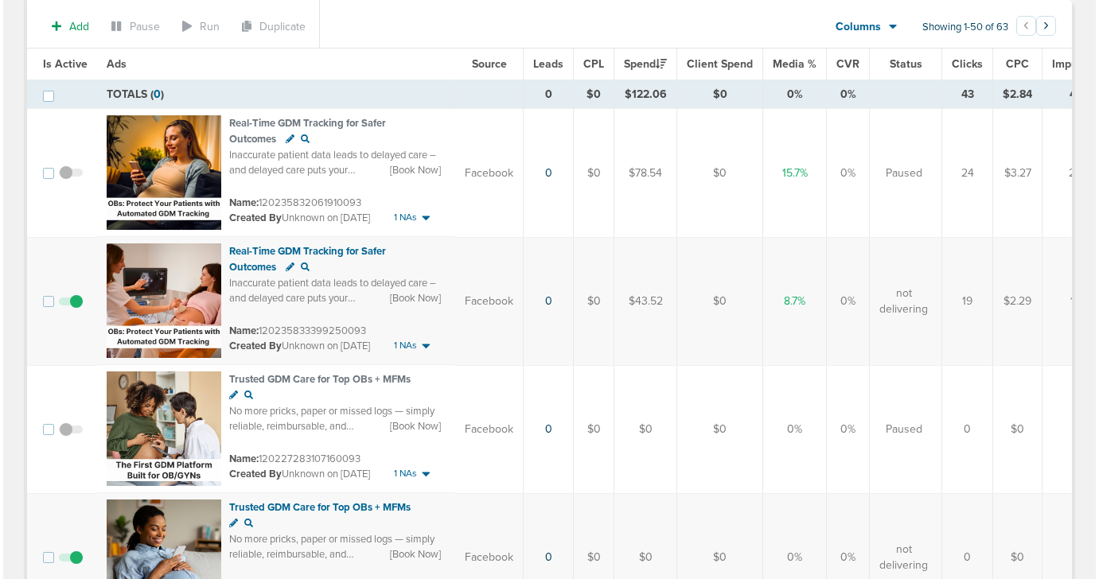
scroll to position [148, 0]
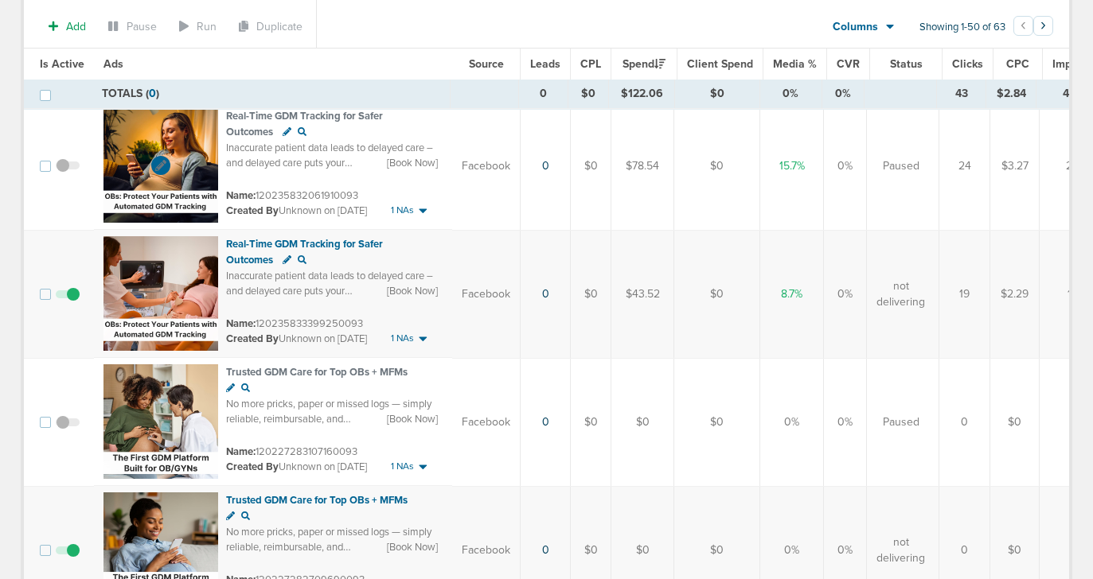
click at [200, 129] on img at bounding box center [160, 165] width 115 height 115
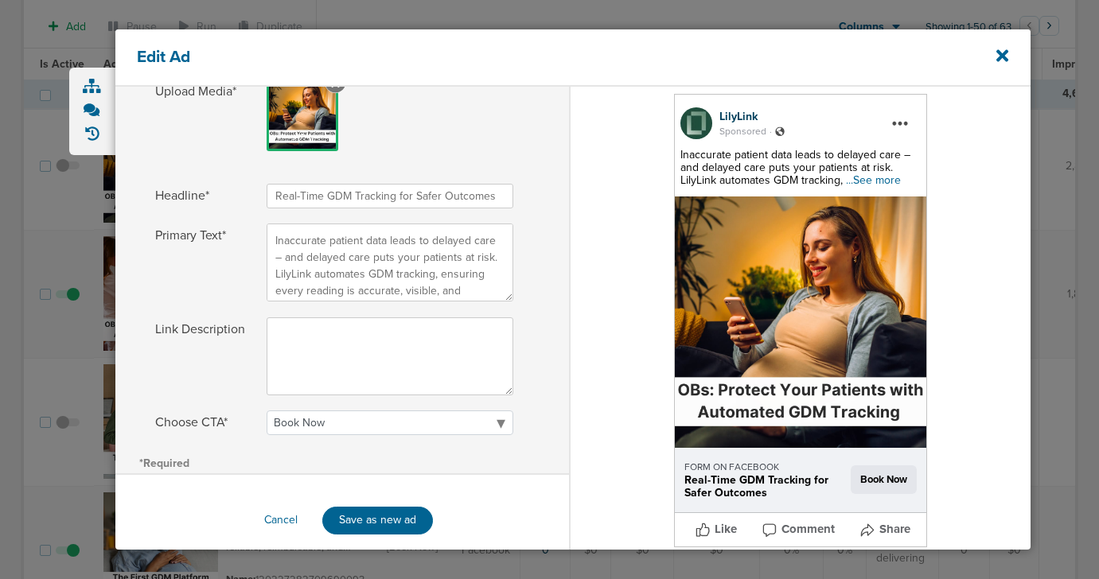
scroll to position [248, 0]
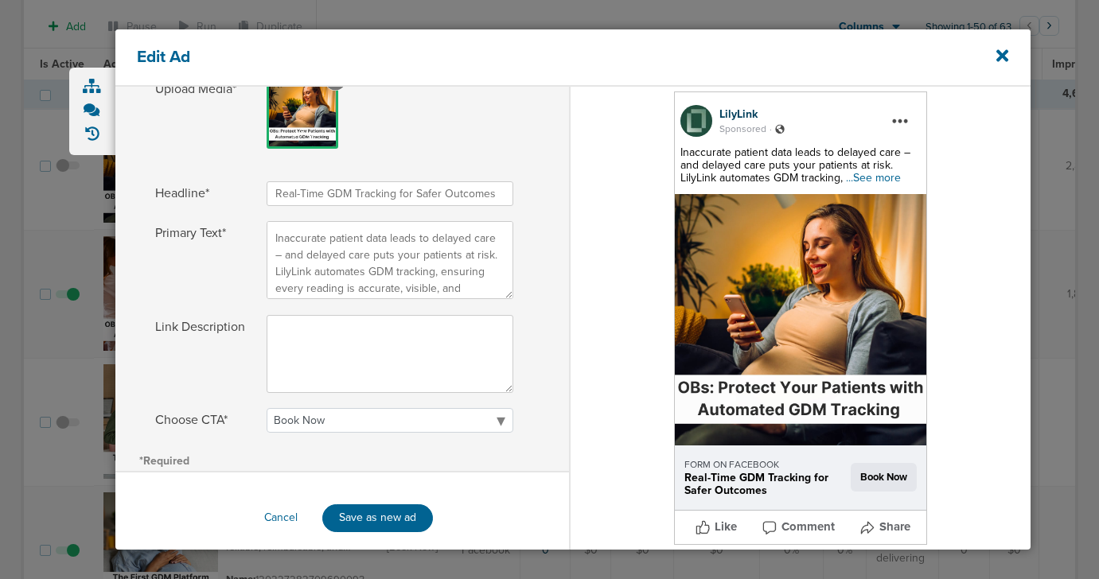
click at [880, 178] on span "...See more" at bounding box center [873, 178] width 55 height 14
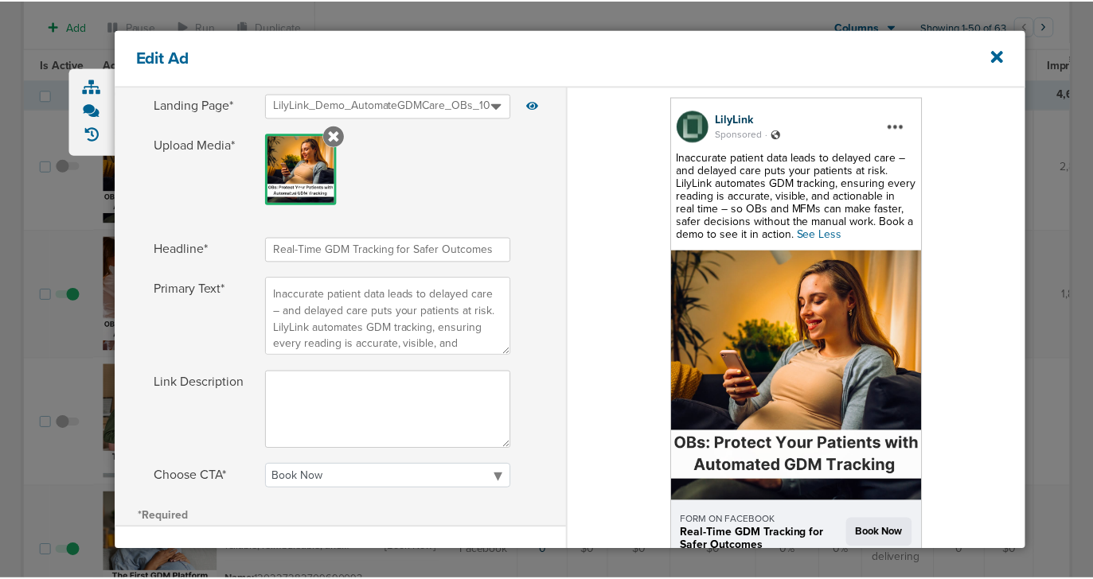
scroll to position [183, 0]
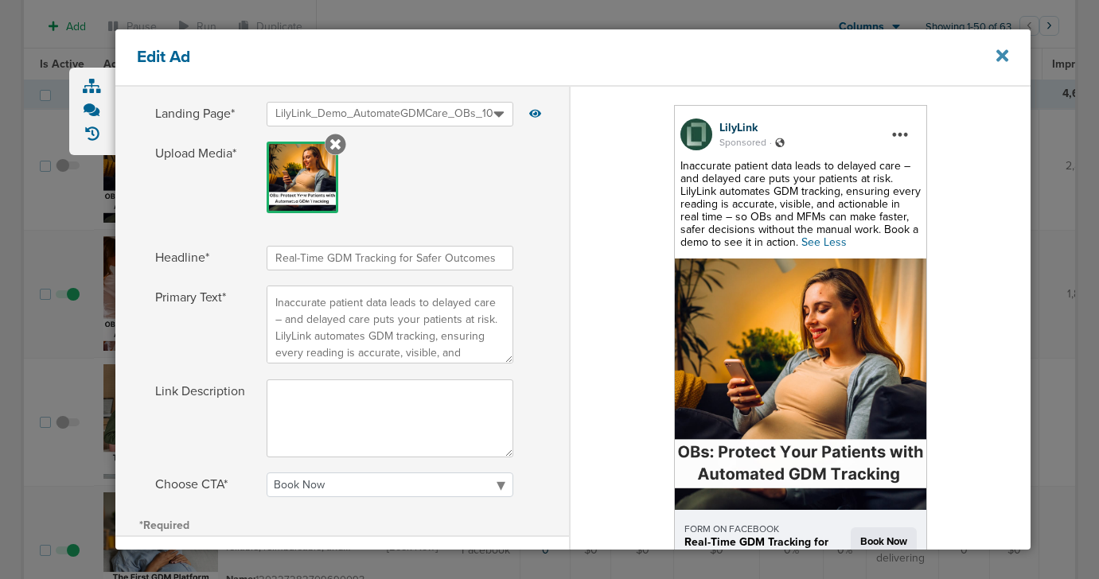
click at [1008, 54] on icon at bounding box center [1003, 56] width 12 height 18
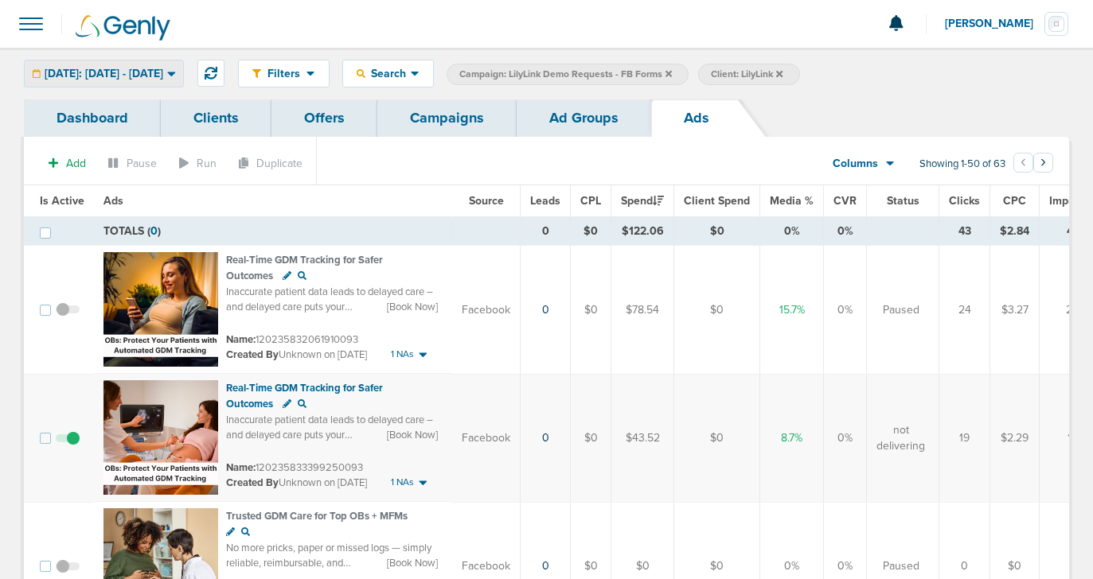
click at [96, 78] on span "Today: 10.14.2025 - 10.14.2025" at bounding box center [104, 73] width 119 height 11
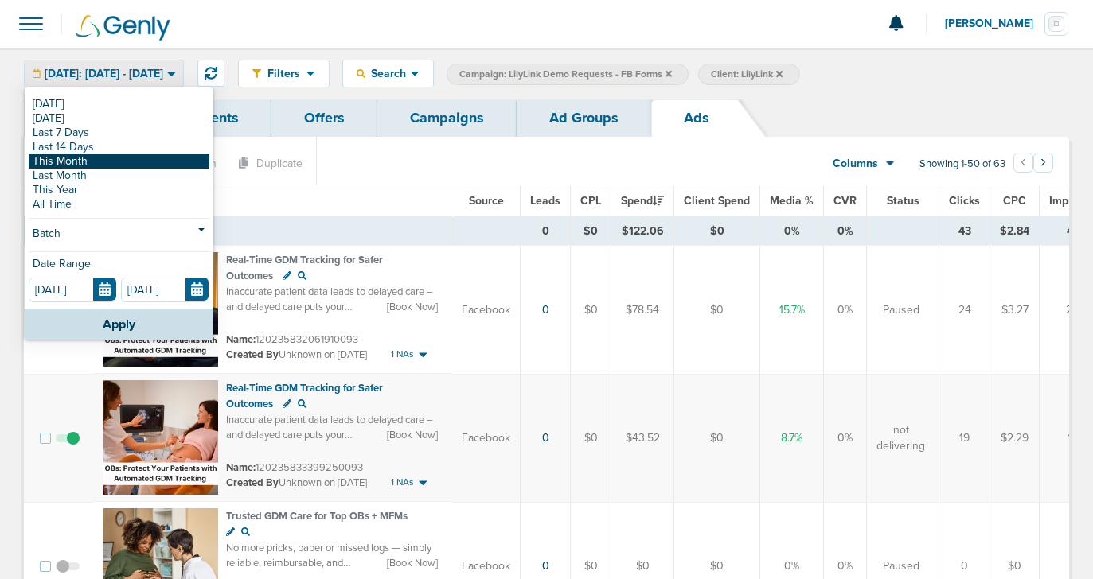
click at [80, 166] on link "This Month" at bounding box center [119, 161] width 181 height 14
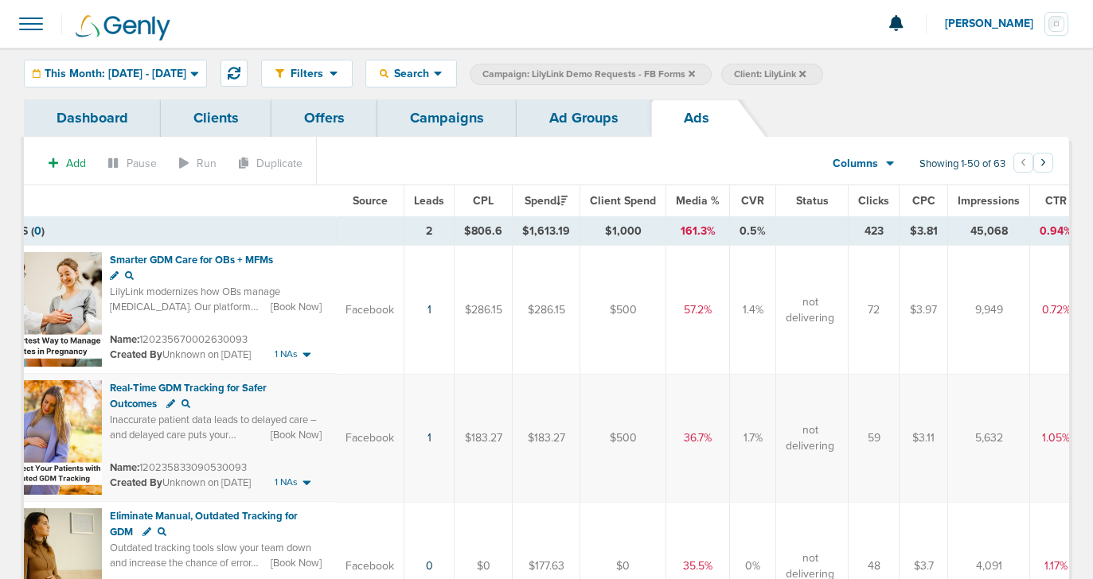
scroll to position [0, 76]
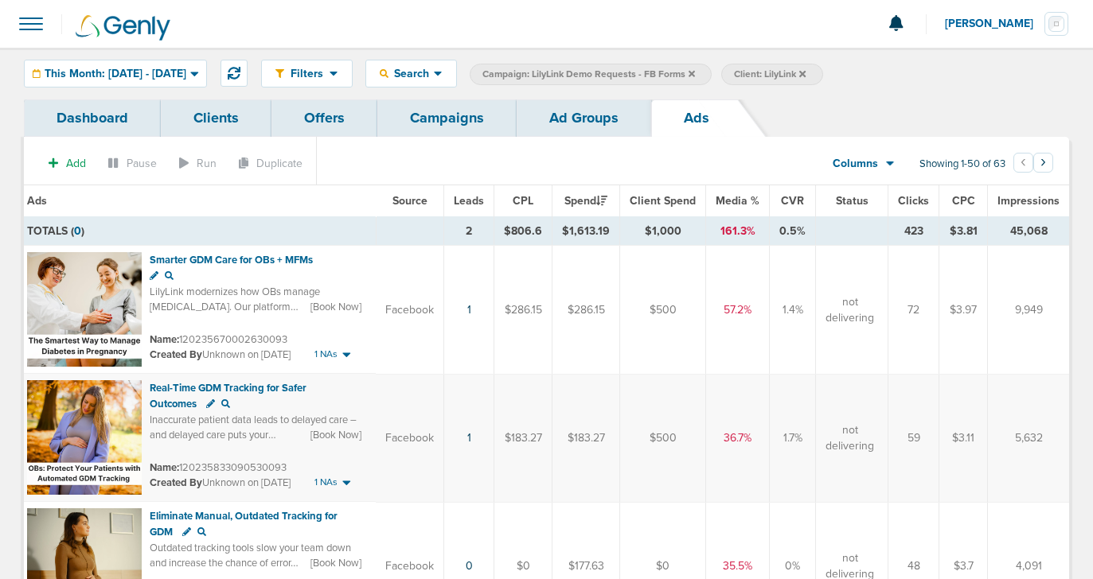
click at [1023, 202] on span "Impressions" at bounding box center [1028, 201] width 62 height 14
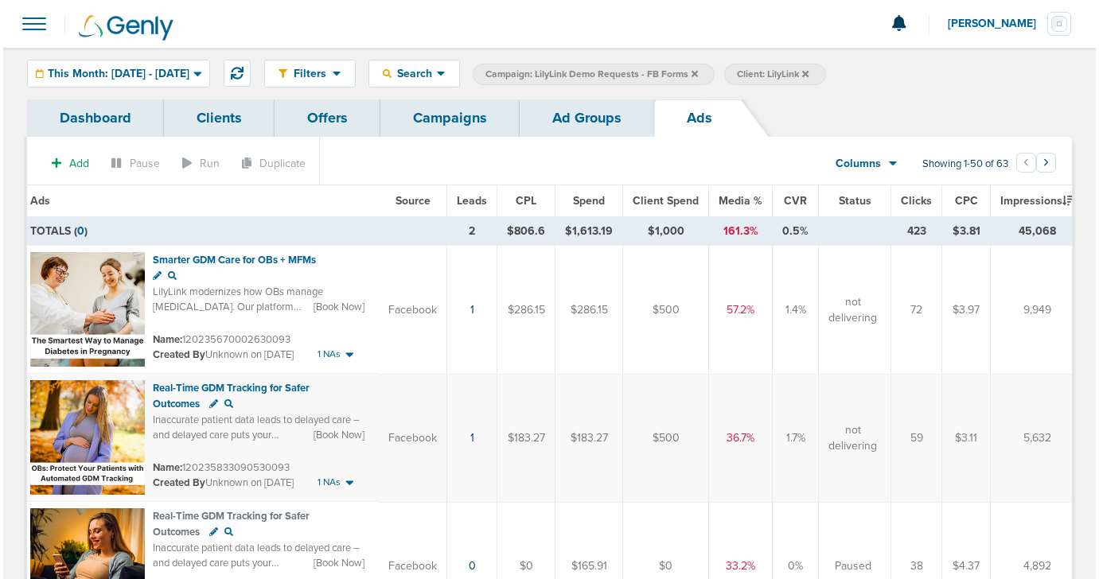
scroll to position [0, 0]
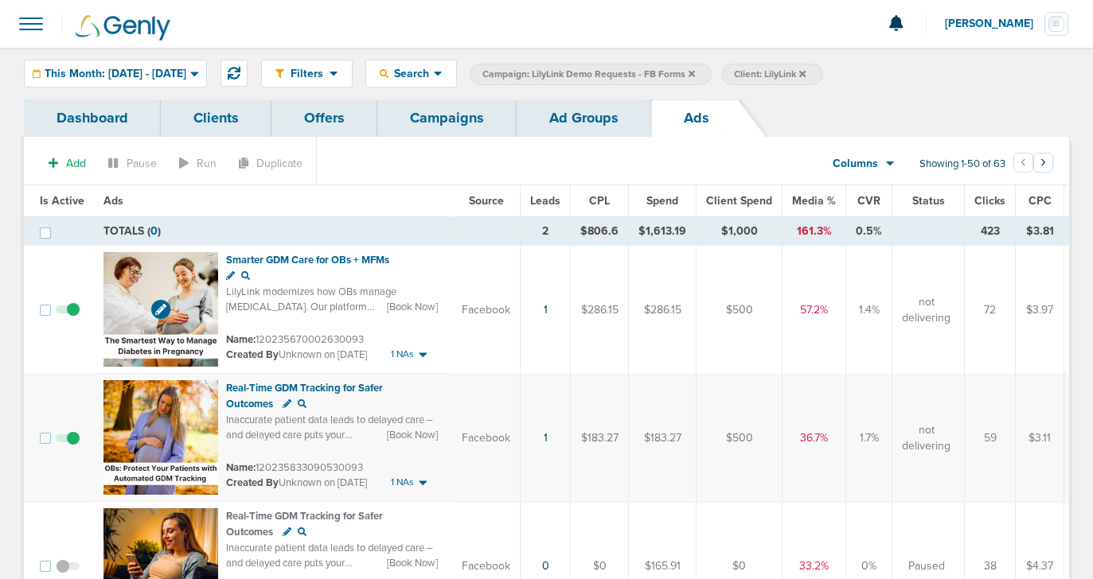
click at [193, 295] on img at bounding box center [160, 309] width 115 height 115
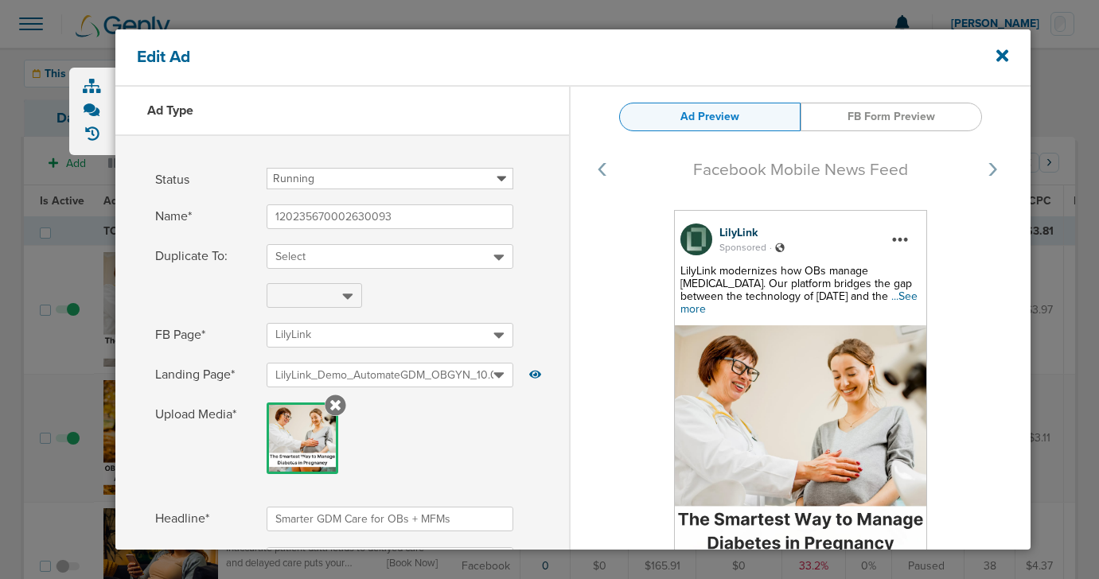
select select "book_travel"
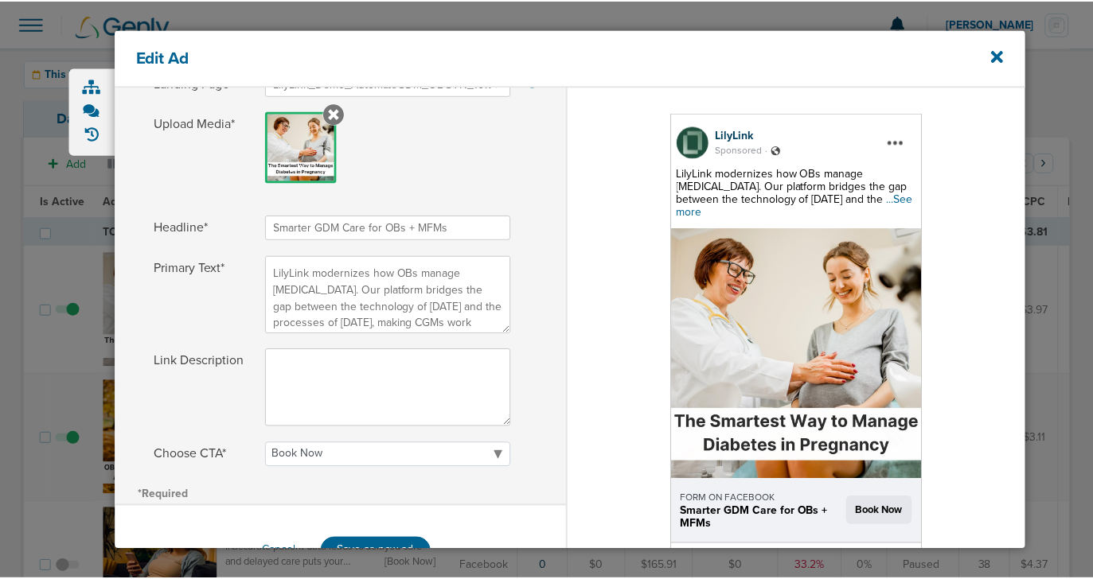
scroll to position [301, 0]
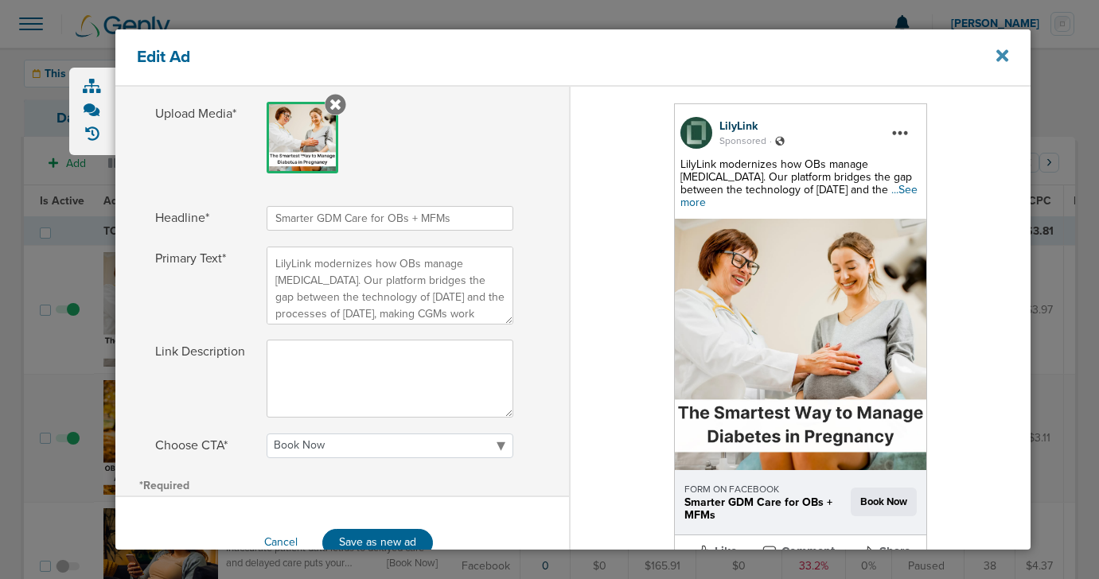
click at [1003, 60] on icon at bounding box center [1003, 56] width 12 height 18
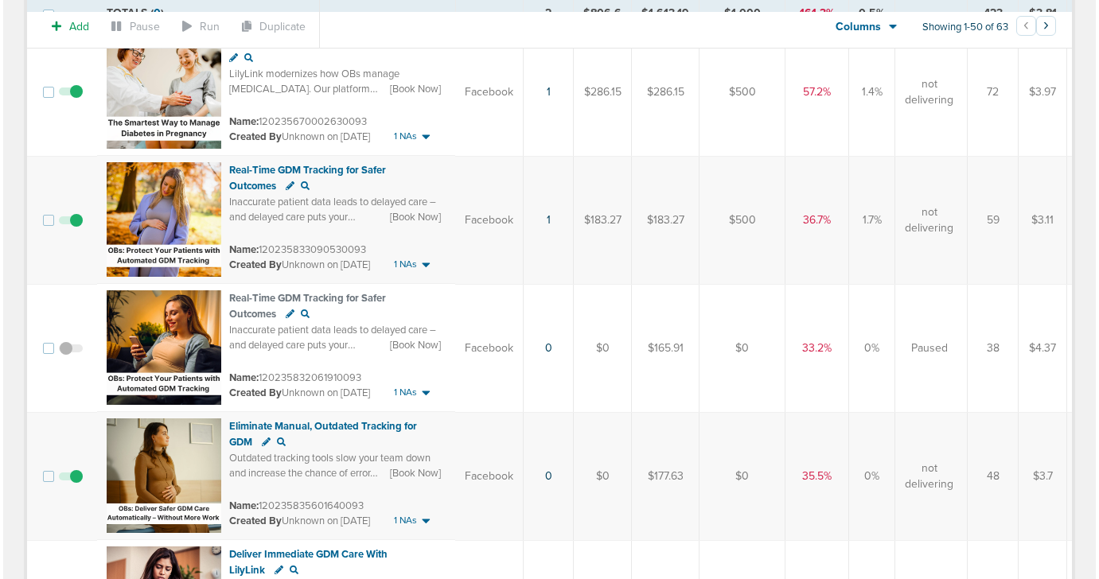
scroll to position [281, 0]
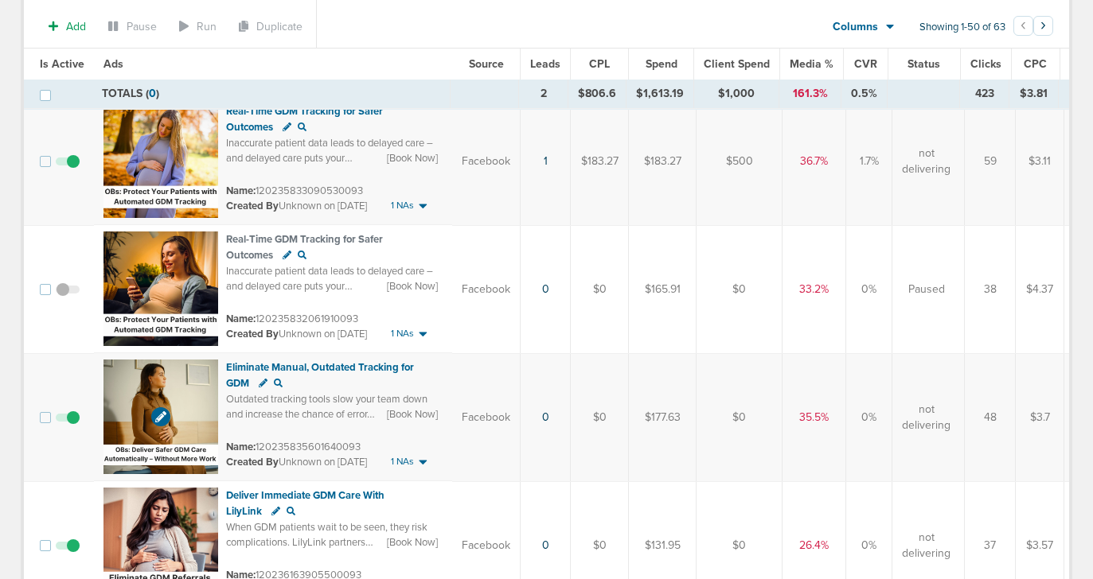
click at [184, 402] on img at bounding box center [160, 417] width 115 height 115
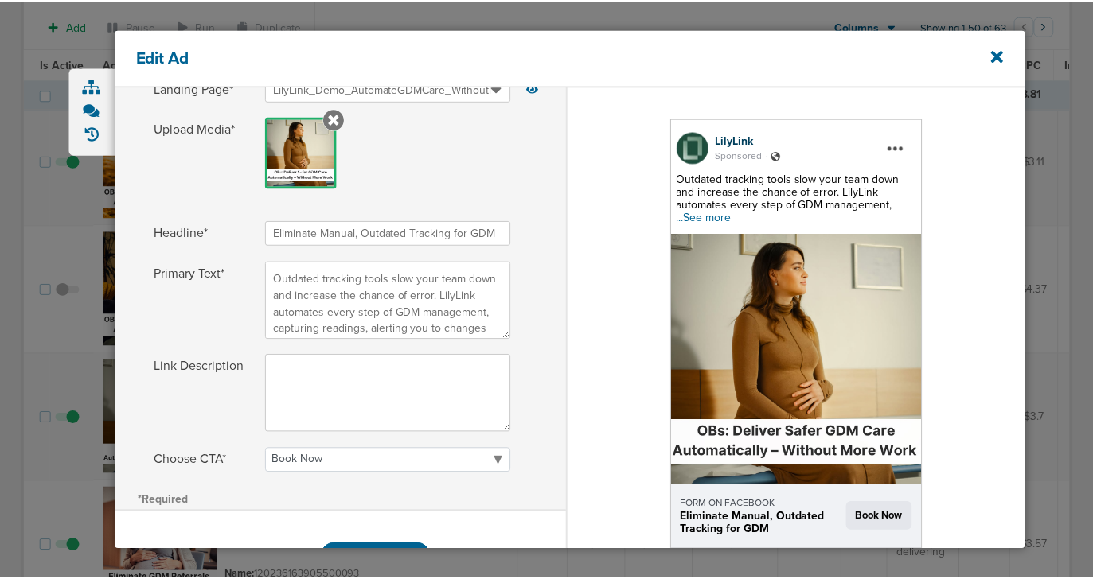
scroll to position [287, 0]
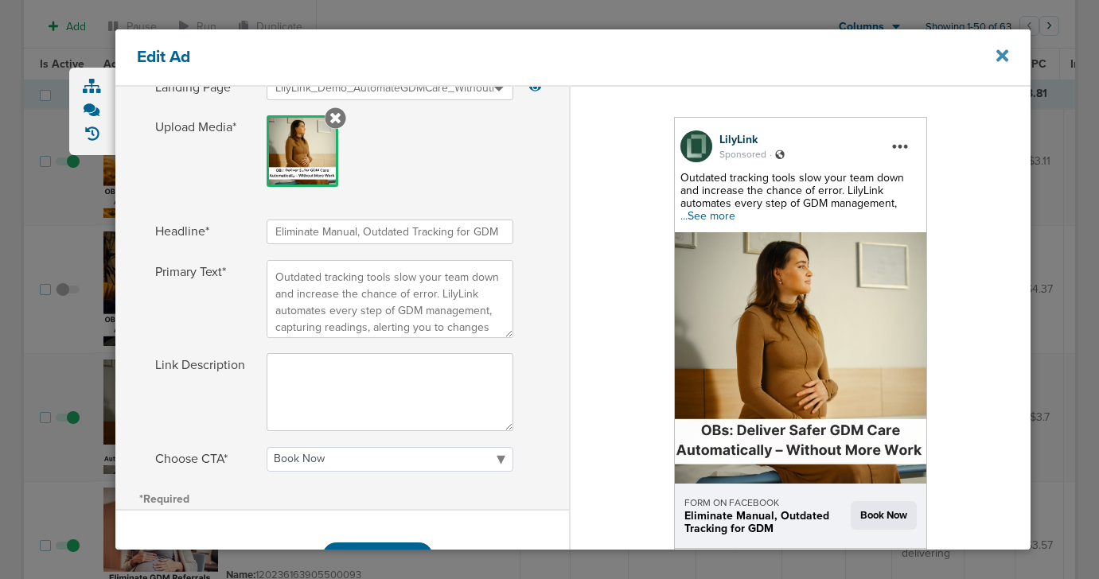
click at [1003, 52] on icon at bounding box center [1003, 56] width 12 height 18
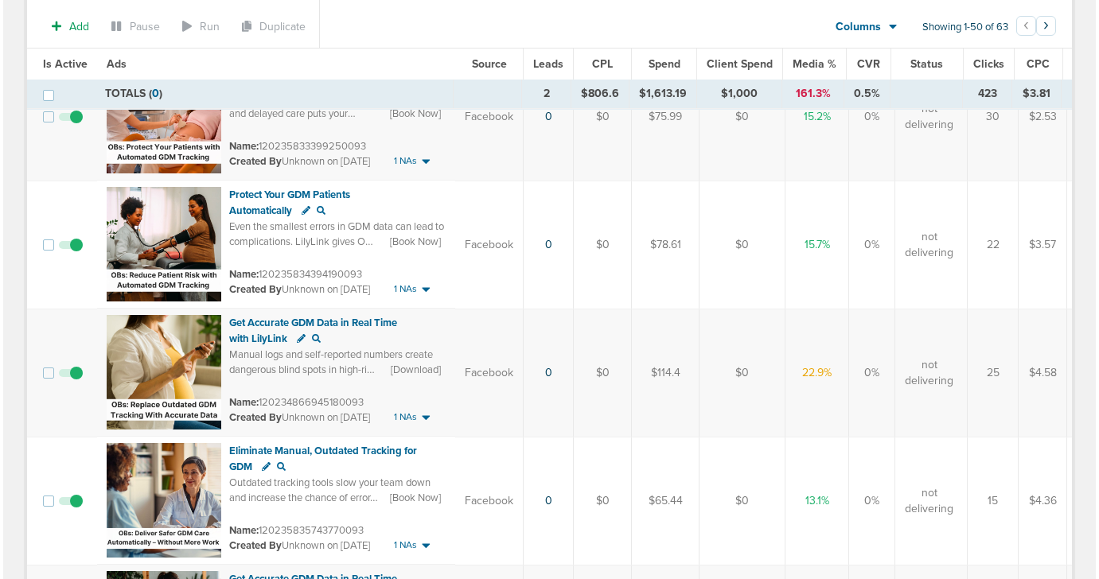
scroll to position [750, 0]
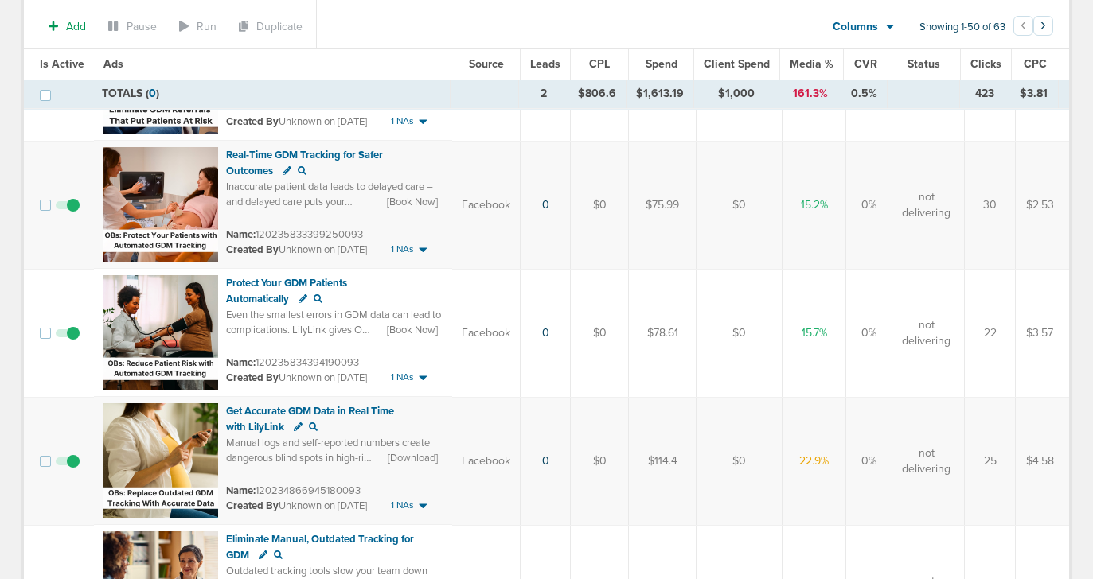
click at [174, 297] on img at bounding box center [160, 332] width 115 height 115
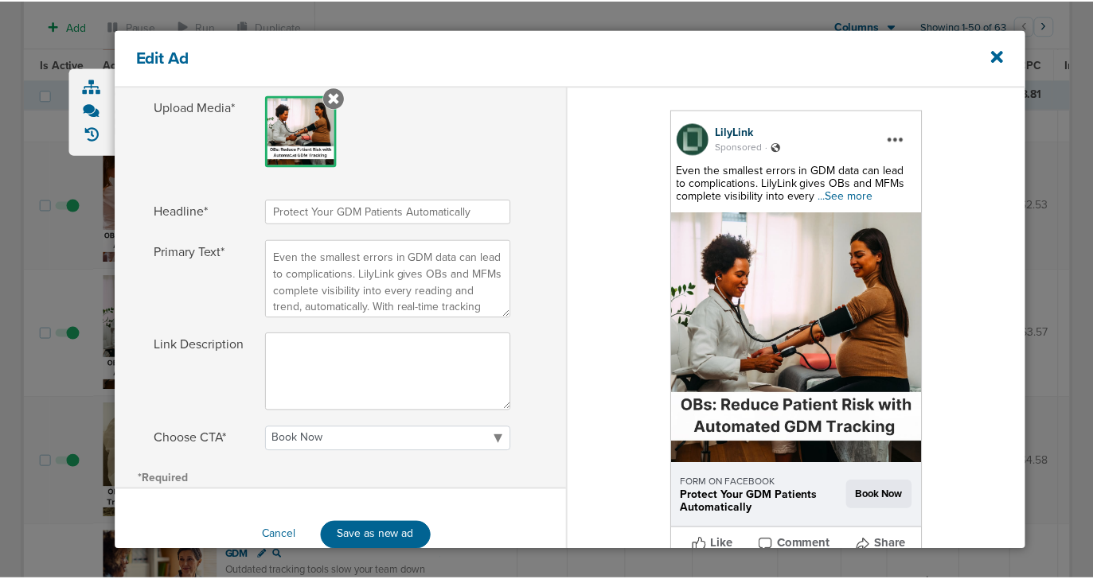
scroll to position [311, 0]
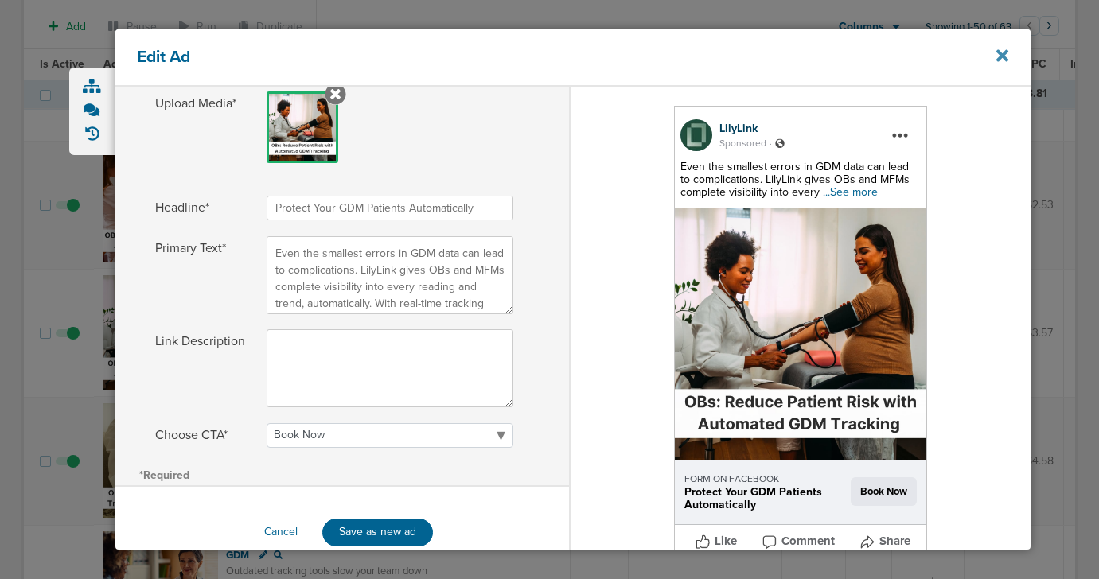
click at [999, 58] on icon at bounding box center [1003, 56] width 12 height 12
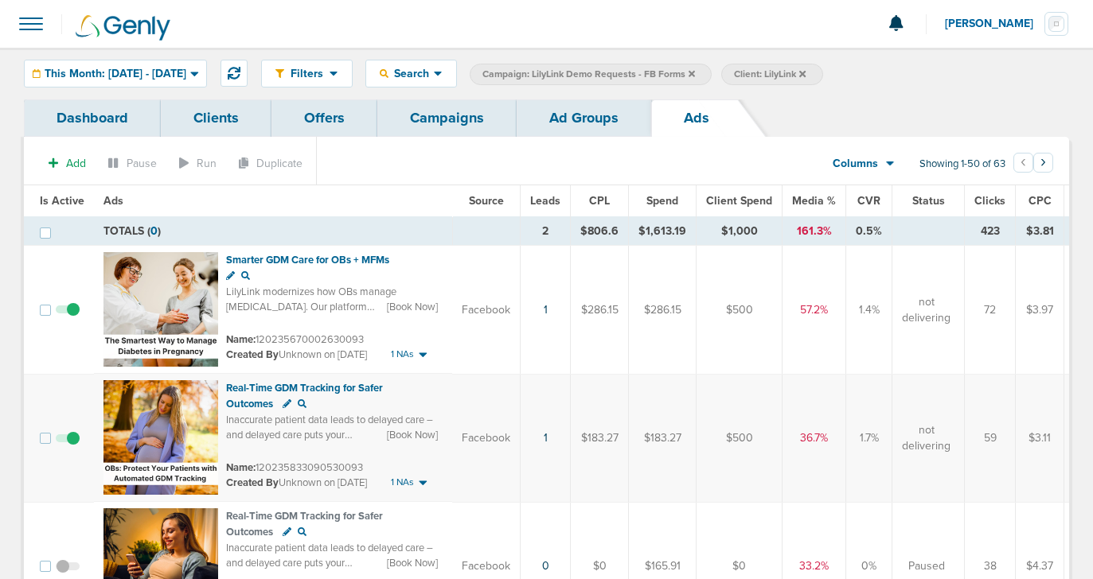
click at [448, 128] on link "Campaigns" at bounding box center [446, 117] width 139 height 37
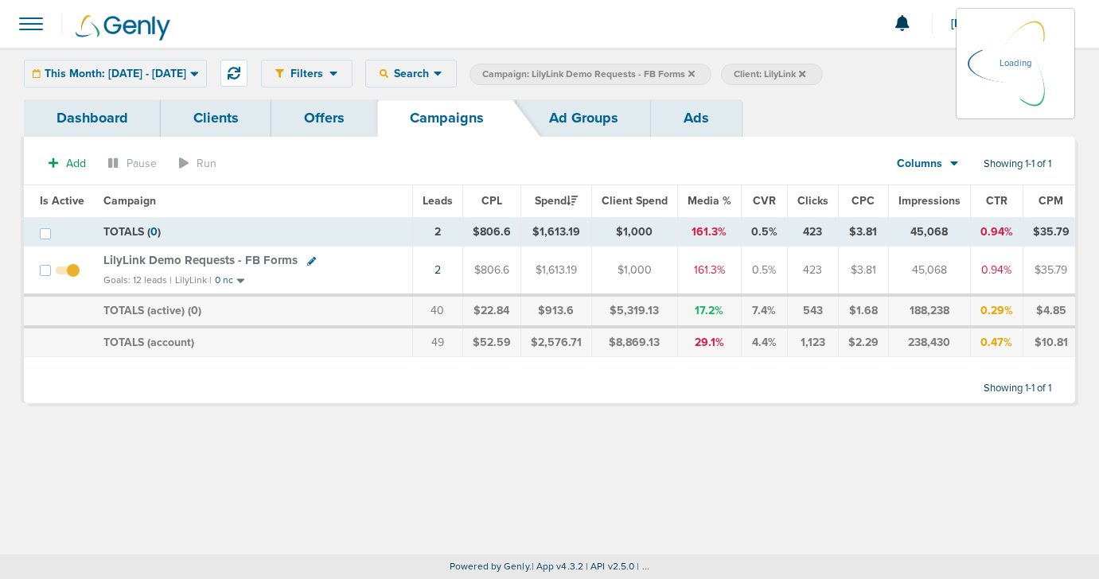
click at [695, 72] on icon at bounding box center [691, 73] width 6 height 6
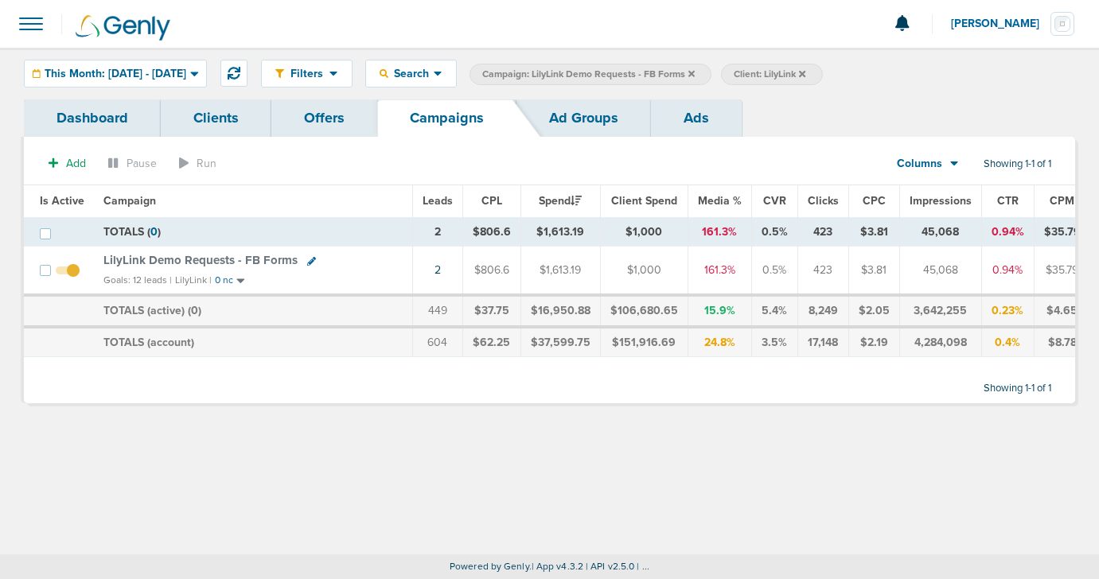
click at [695, 72] on icon at bounding box center [691, 73] width 6 height 6
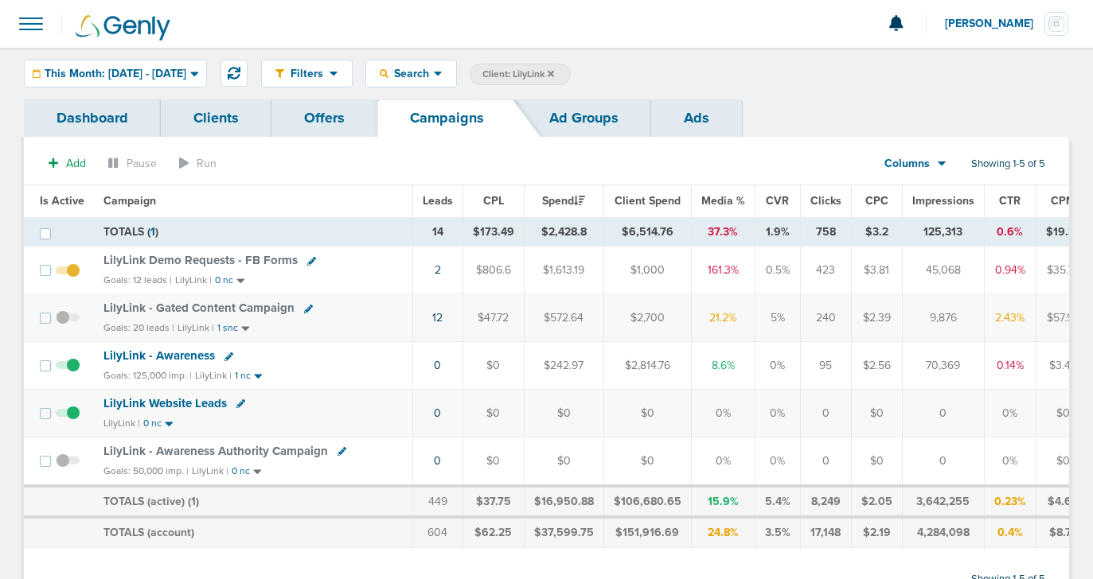
click at [147, 306] on span "LilyLink - Gated Content Campaign" at bounding box center [198, 308] width 191 height 14
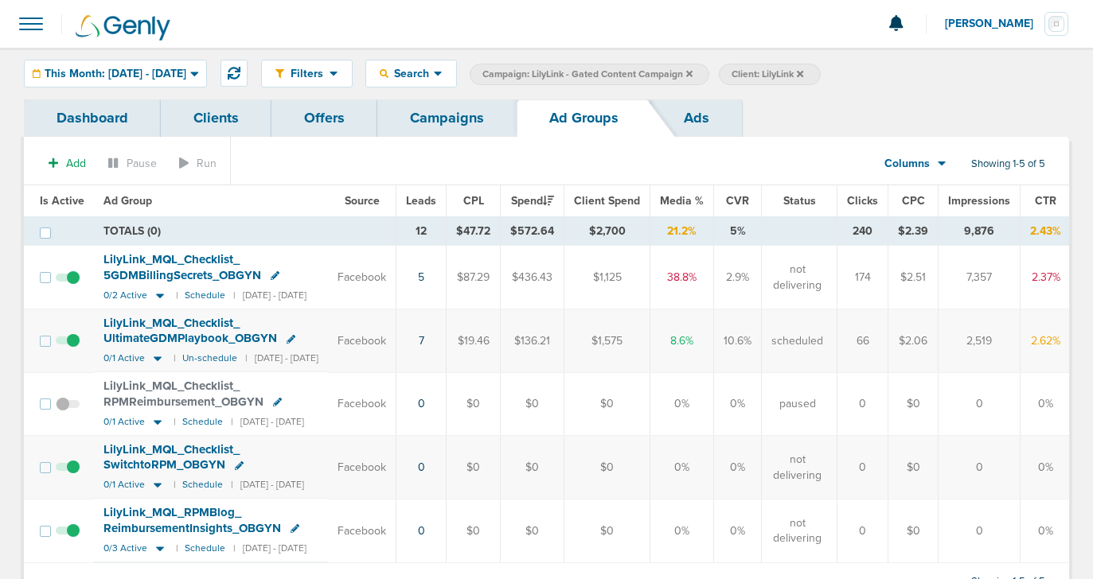
click at [166, 330] on span "LilyLink_ MQL_ Checklist_ UltimateGDMPlaybook_ OBGYN" at bounding box center [190, 331] width 174 height 30
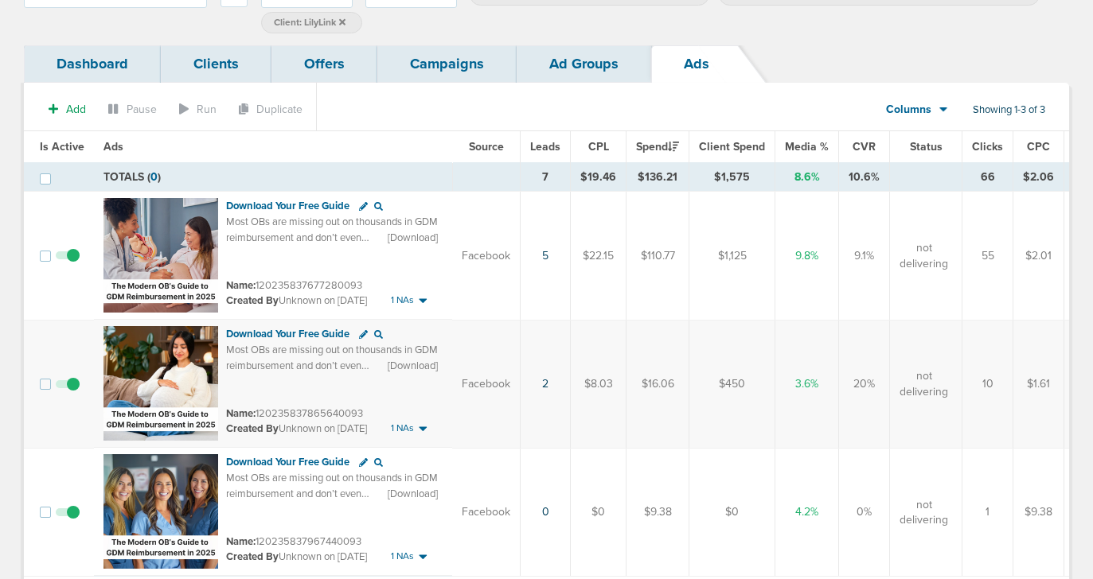
scroll to position [83, 0]
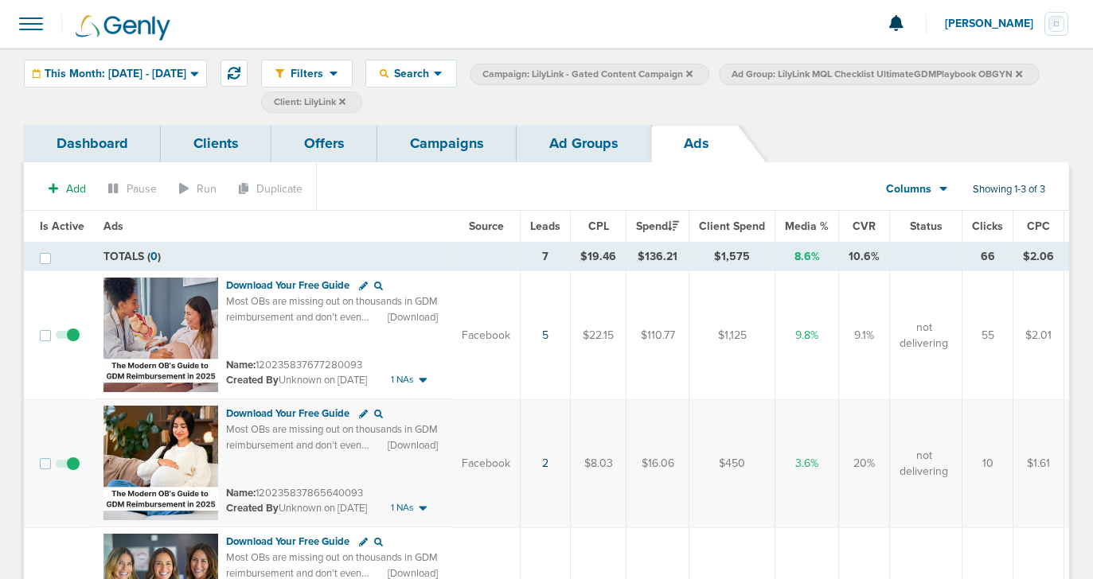
scroll to position [83, 0]
